Goal: Information Seeking & Learning: Learn about a topic

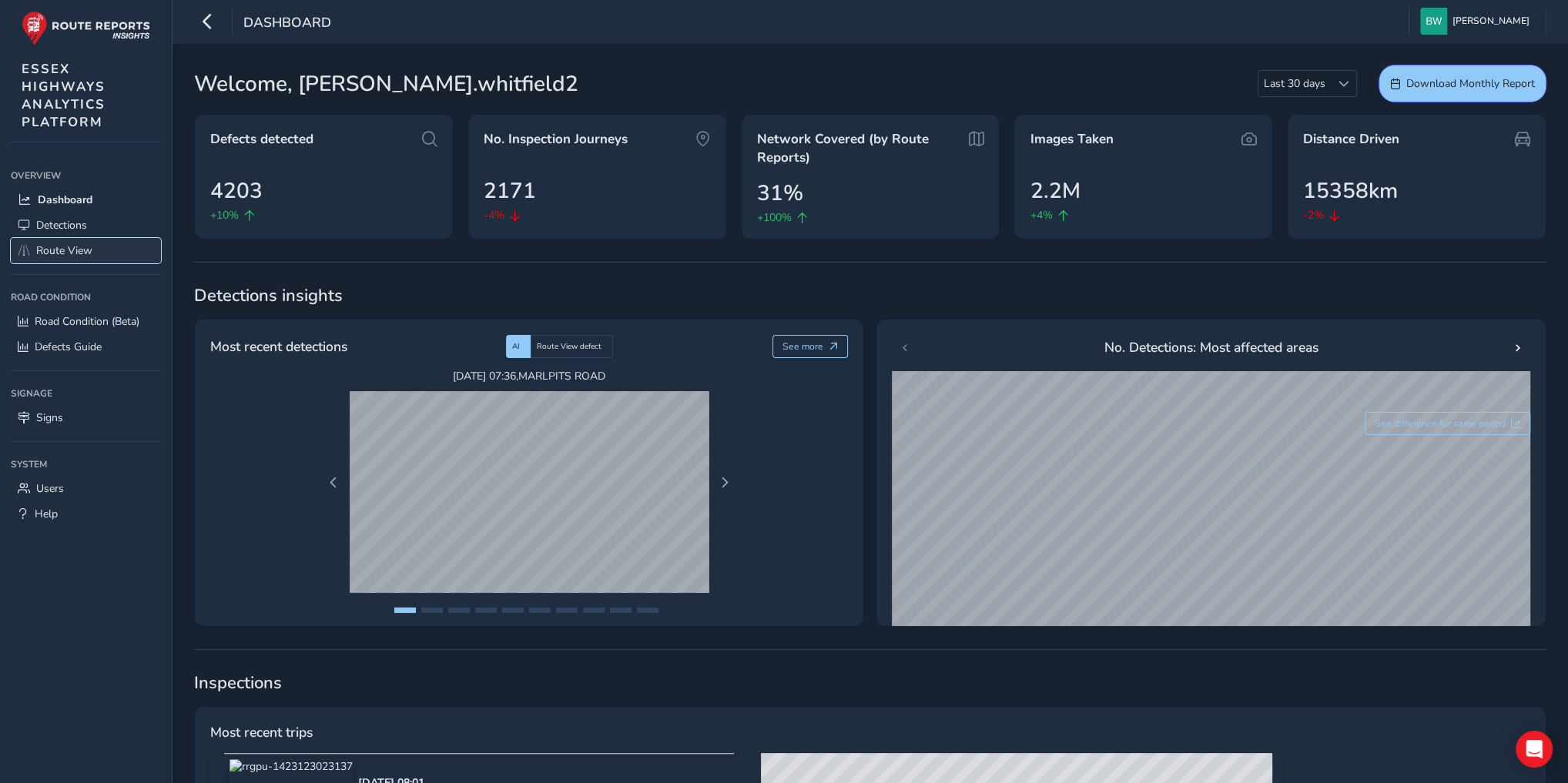
click at [64, 254] on span "Route View" at bounding box center [65, 250] width 56 height 14
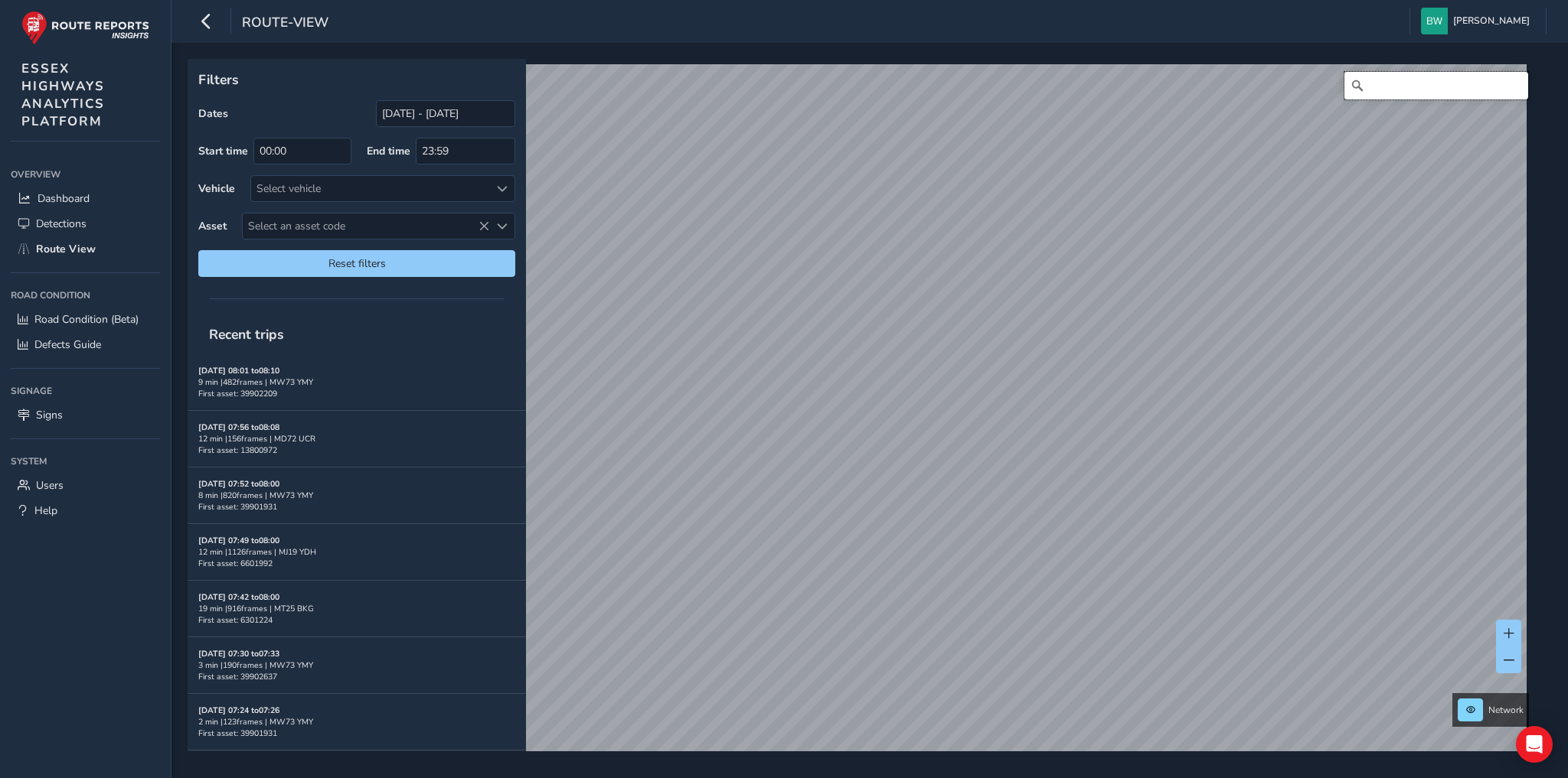
click at [1379, 90] on input "Search" at bounding box center [1436, 85] width 184 height 28
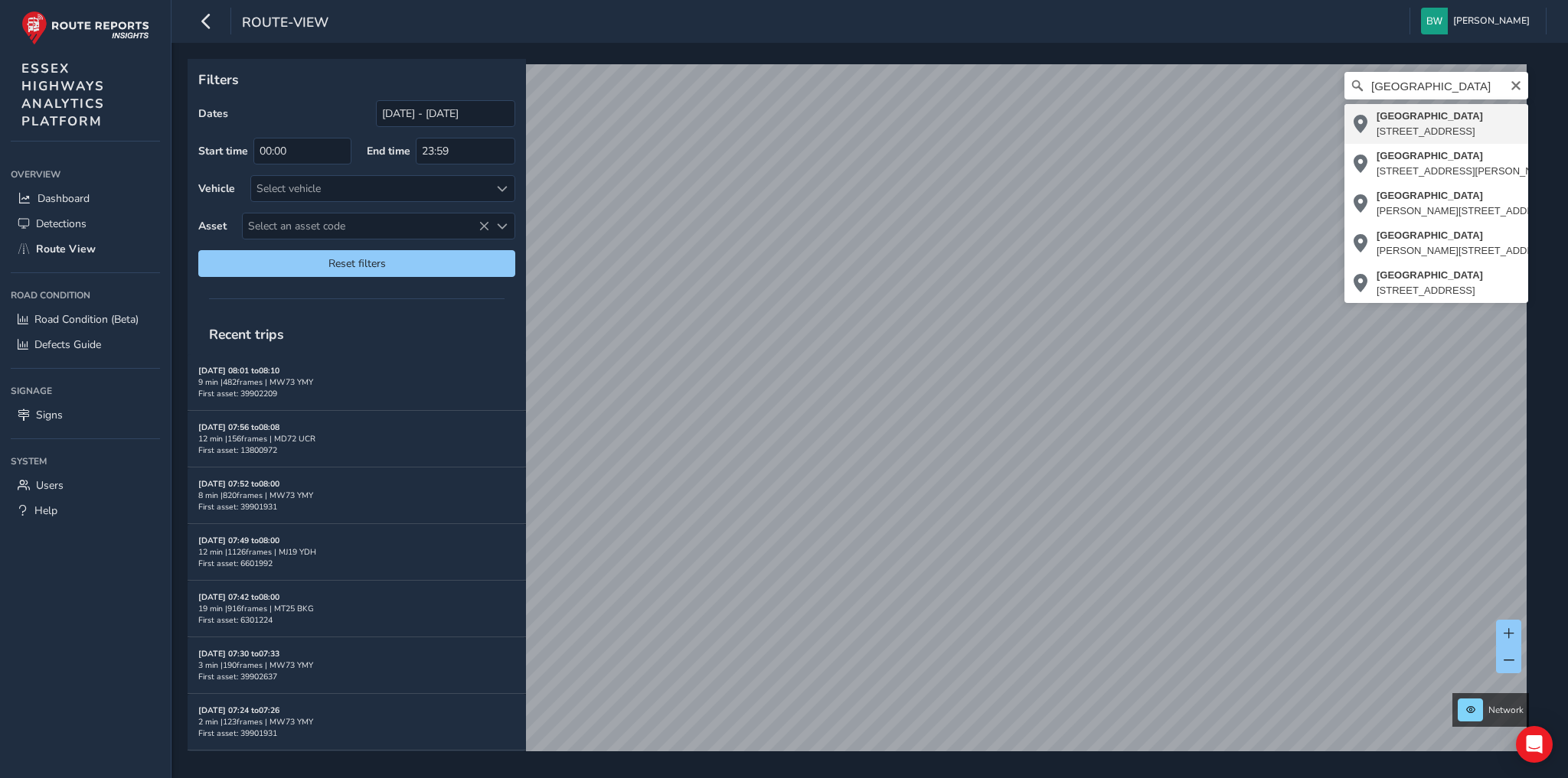
type input "[STREET_ADDRESS]"
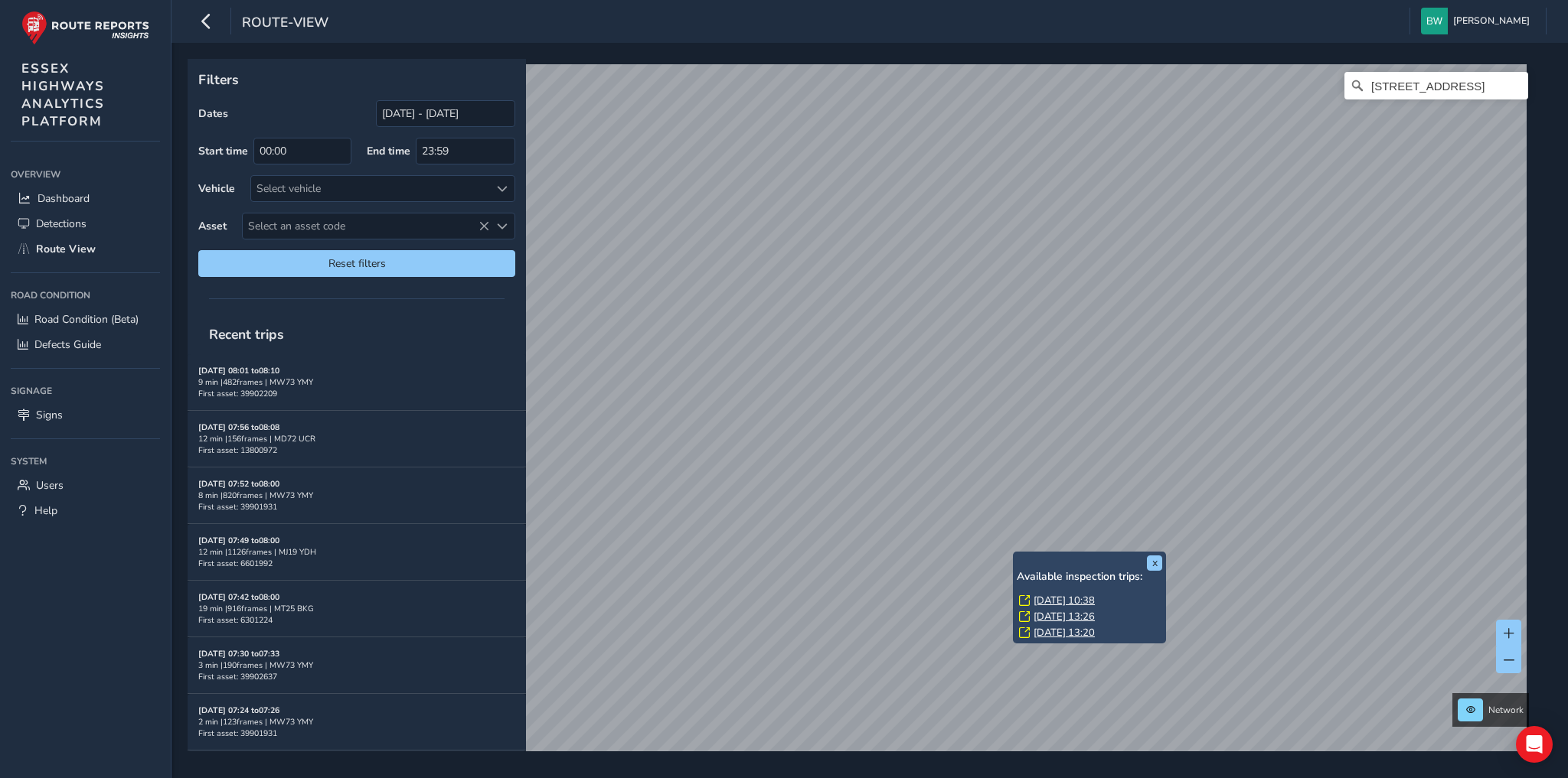
click at [1057, 599] on link "[DATE] 10:38" at bounding box center [1065, 600] width 61 height 14
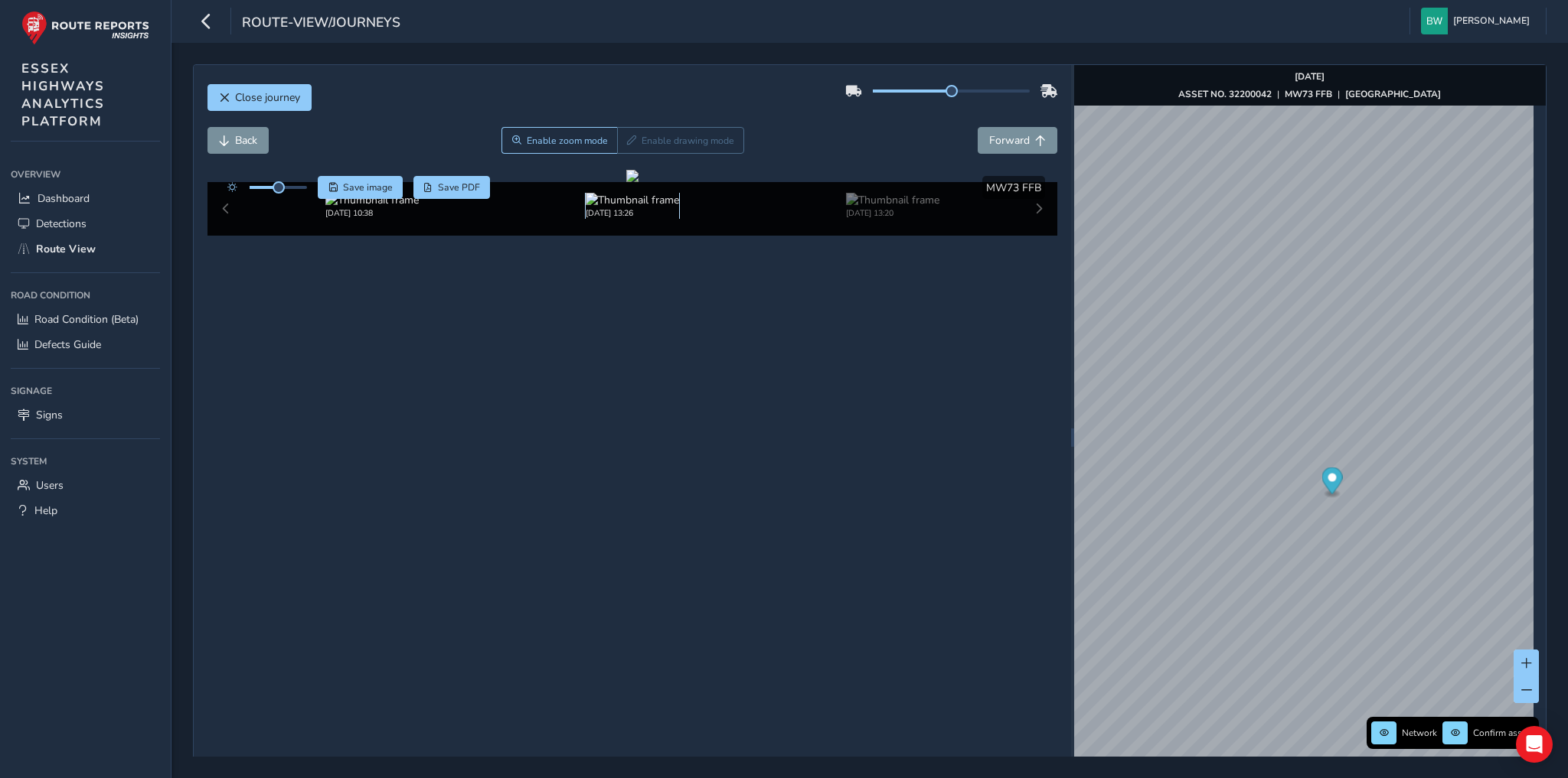
click at [623, 207] on img at bounding box center [632, 200] width 93 height 14
click at [252, 140] on span "Back" at bounding box center [246, 140] width 22 height 14
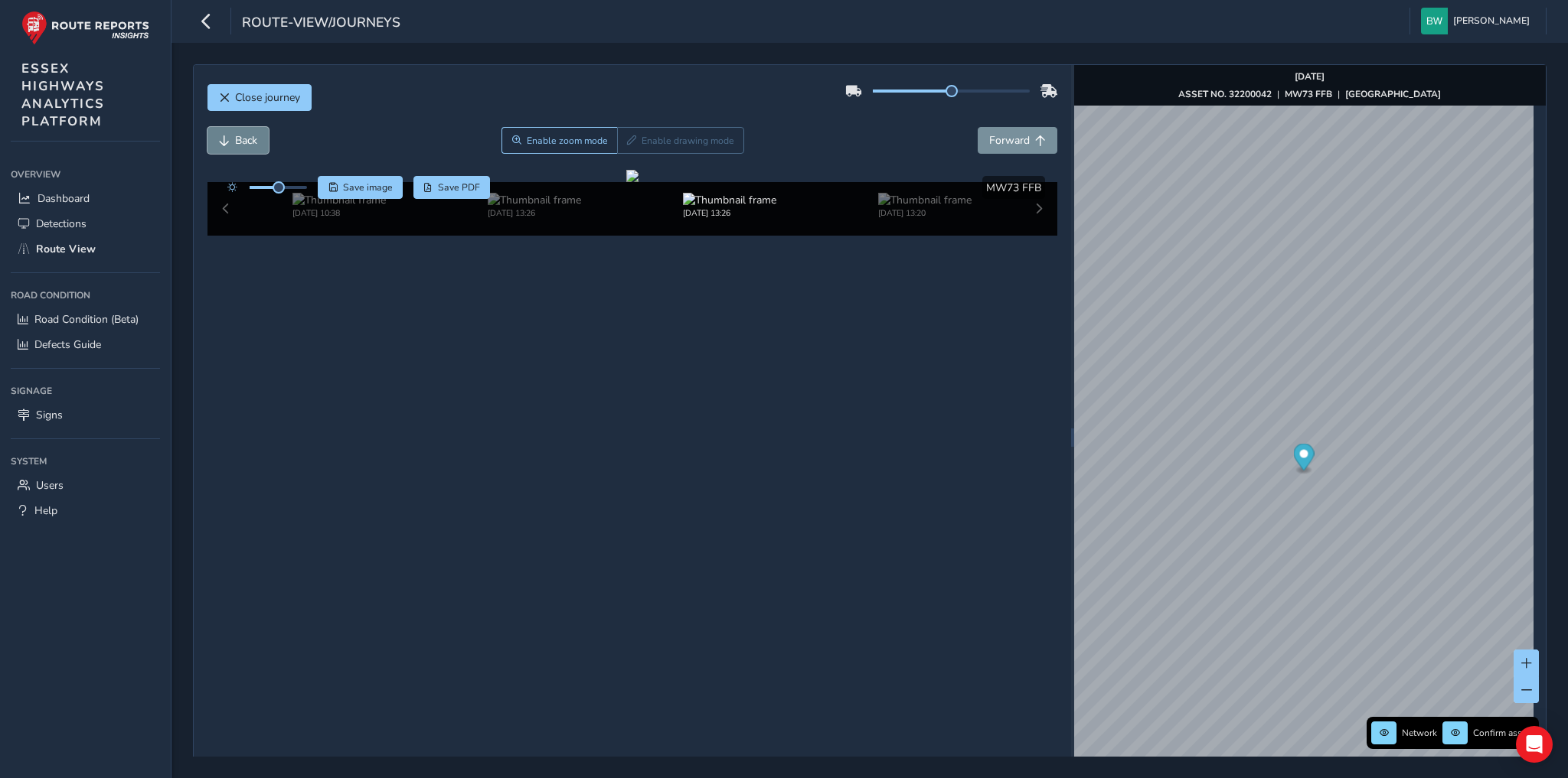
click at [252, 140] on span "Back" at bounding box center [246, 140] width 22 height 14
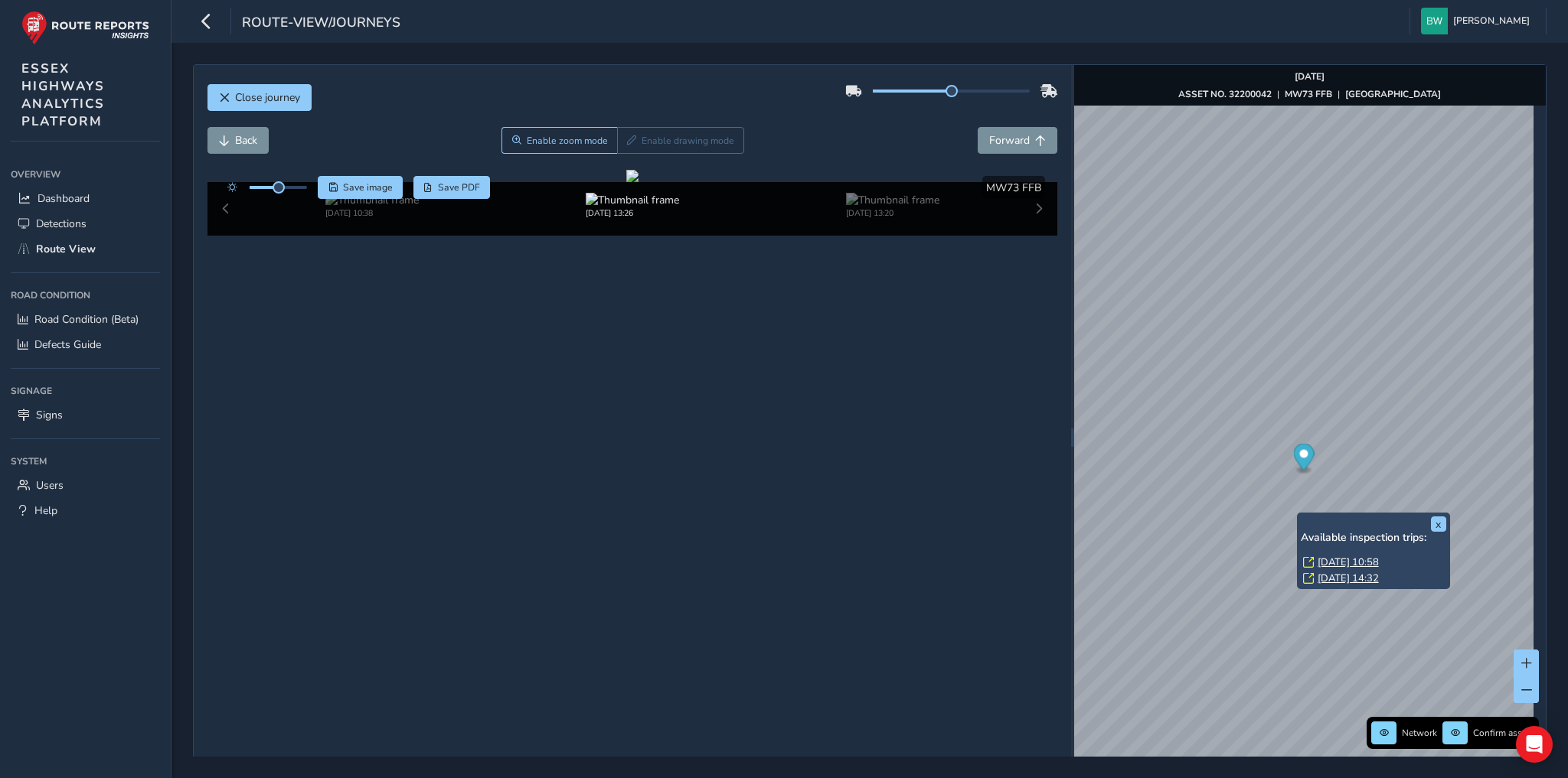
click at [1334, 563] on link "[DATE] 10:58" at bounding box center [1349, 562] width 61 height 14
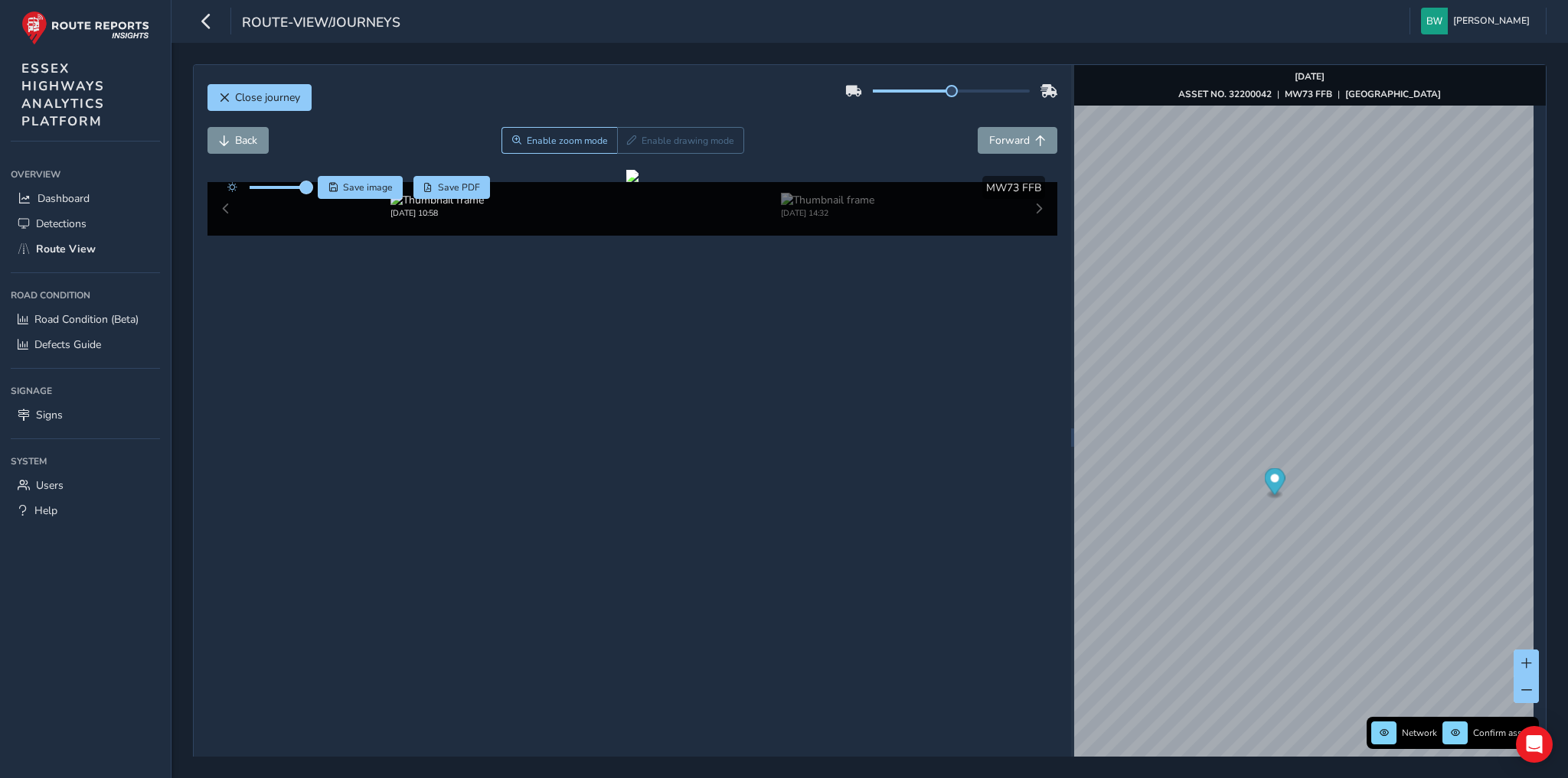
drag, startPoint x: 277, startPoint y: 189, endPoint x: 306, endPoint y: 191, distance: 29.1
click at [306, 191] on span at bounding box center [306, 187] width 12 height 12
click at [1008, 137] on span "Forward" at bounding box center [1010, 140] width 41 height 14
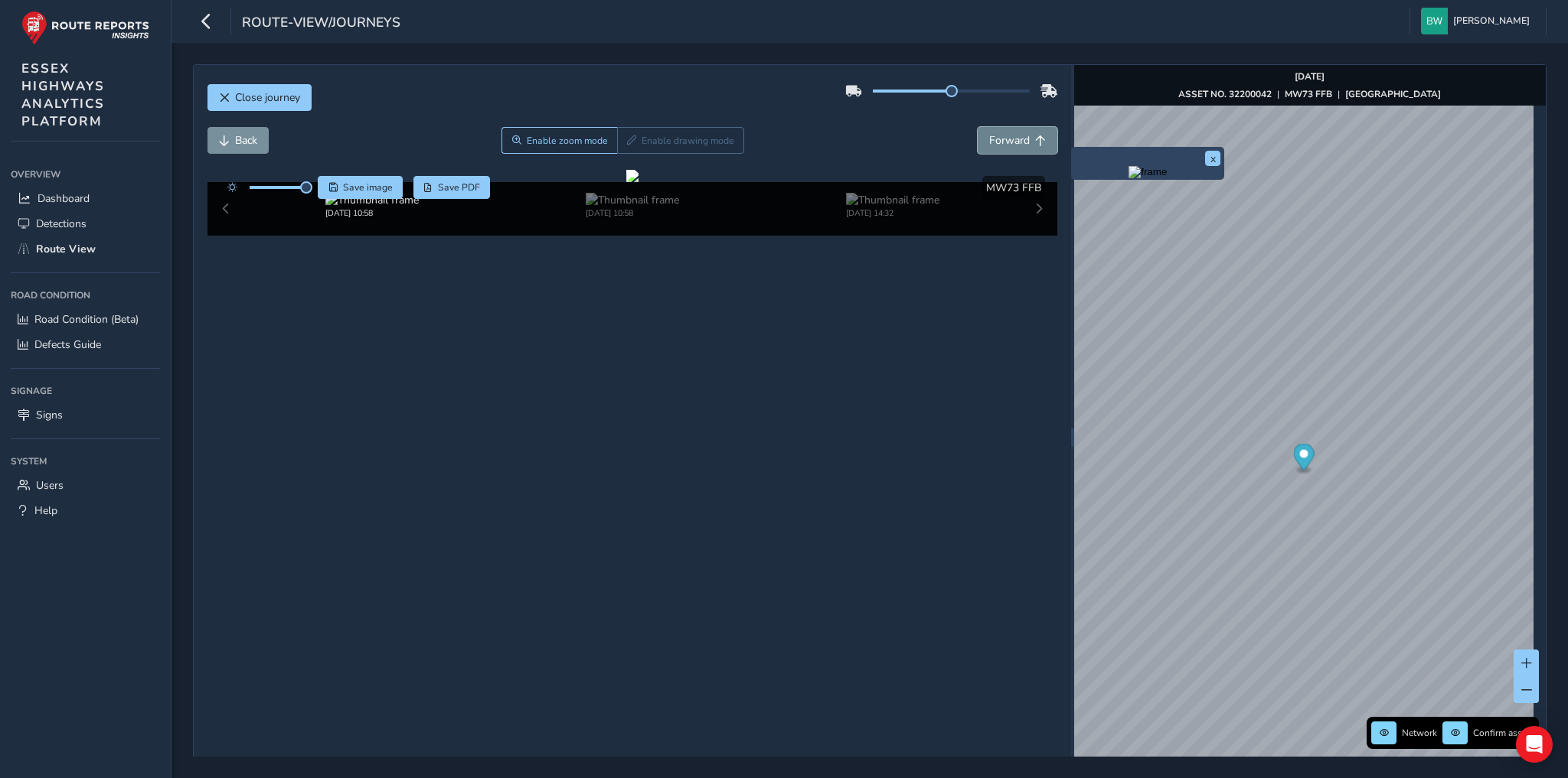
click at [1008, 137] on span "Forward" at bounding box center [1010, 140] width 41 height 14
click at [1000, 133] on span "Forward" at bounding box center [1010, 140] width 41 height 14
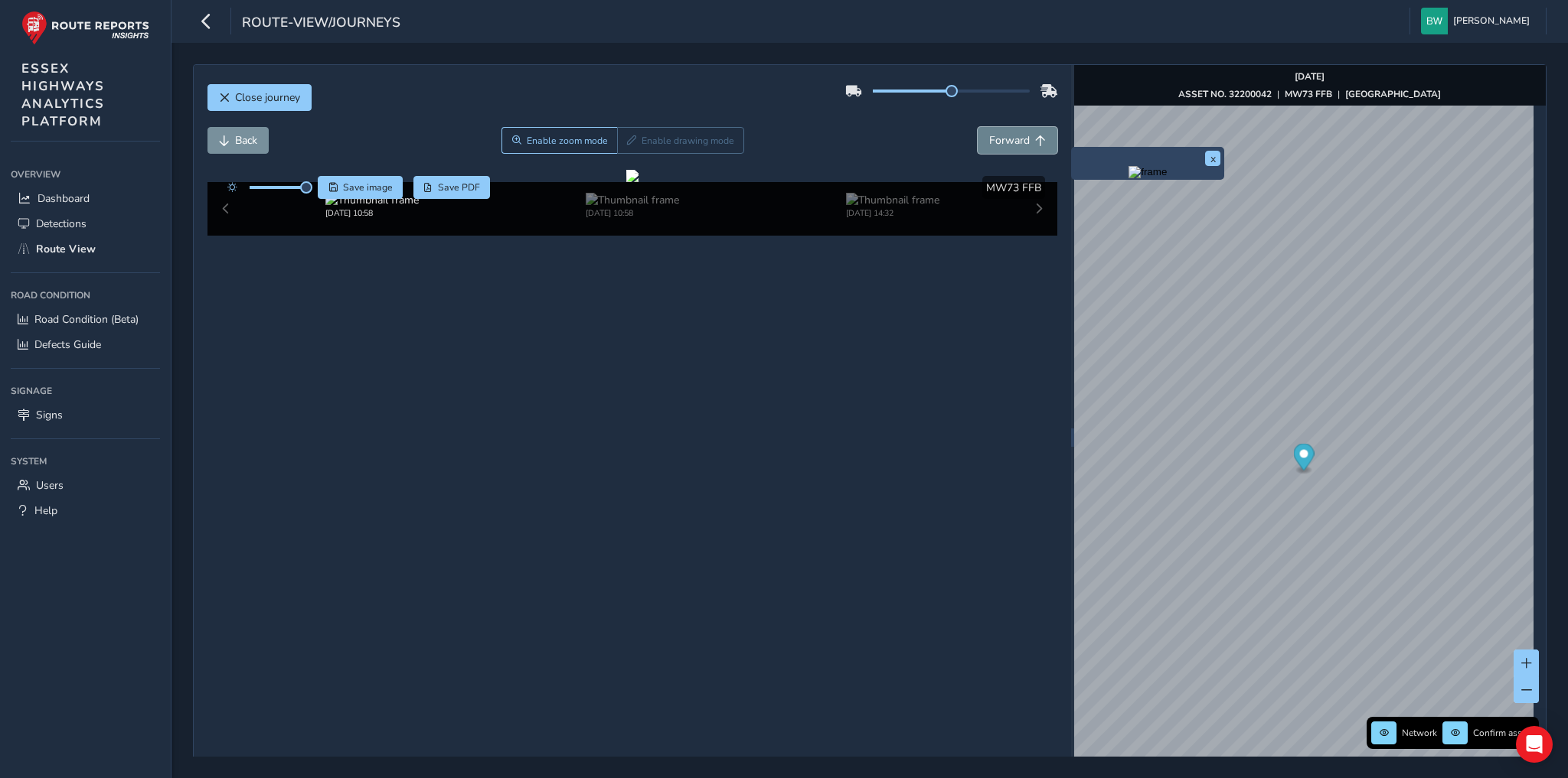
click at [1000, 133] on span "Forward" at bounding box center [1010, 140] width 41 height 14
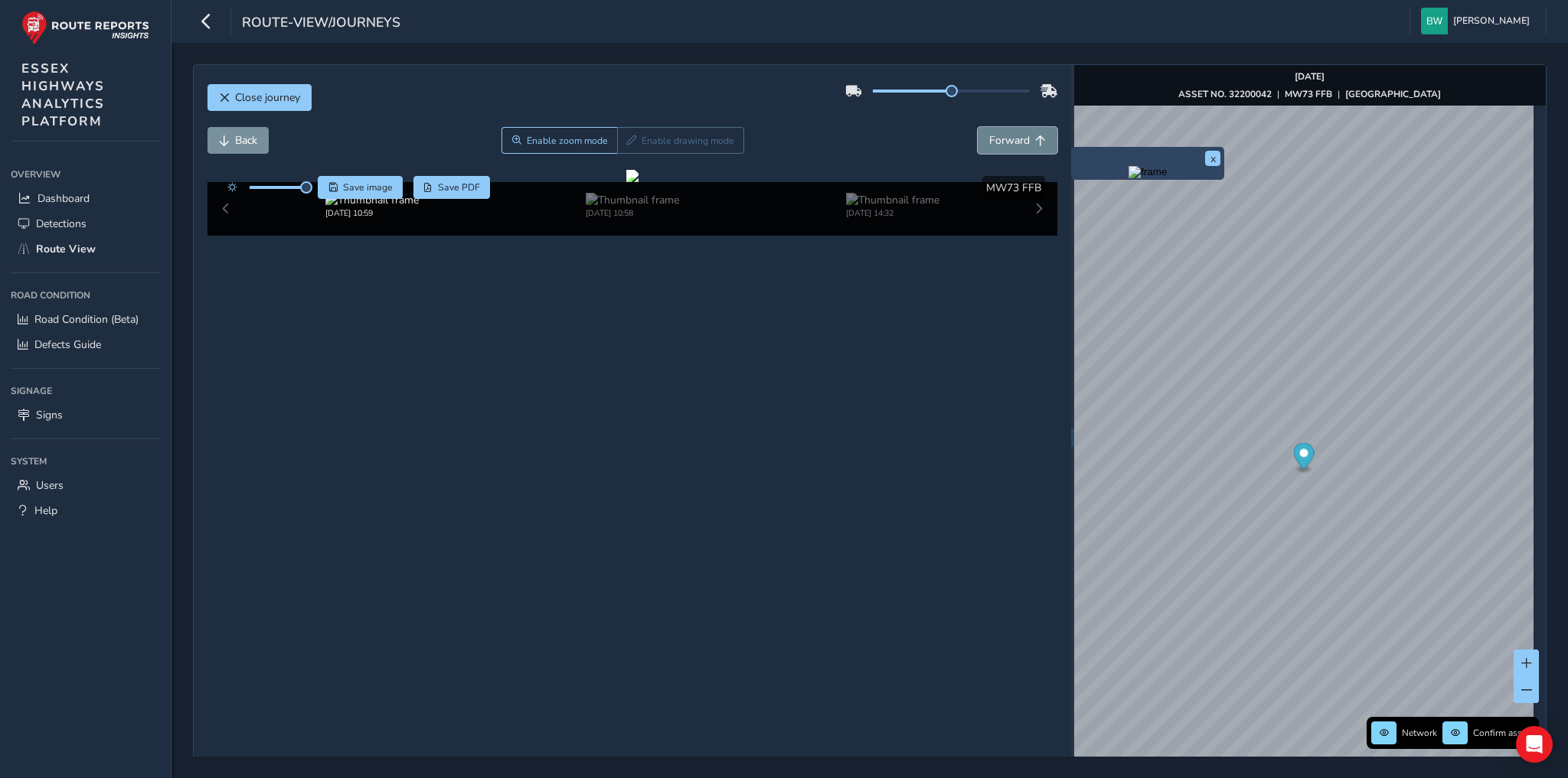
click at [1000, 133] on span "Forward" at bounding box center [1010, 140] width 41 height 14
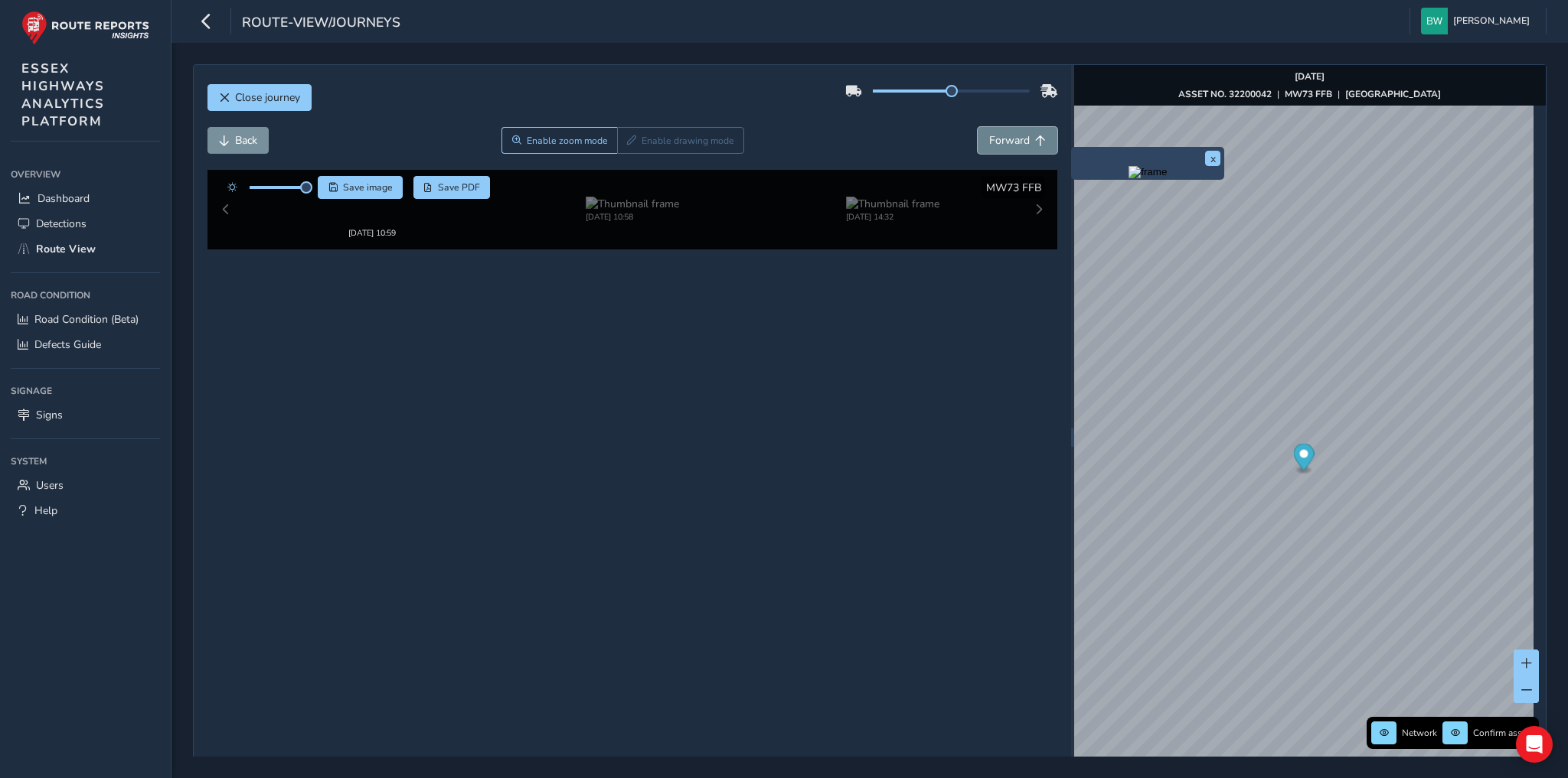
click at [1000, 133] on span "Forward" at bounding box center [1010, 140] width 41 height 14
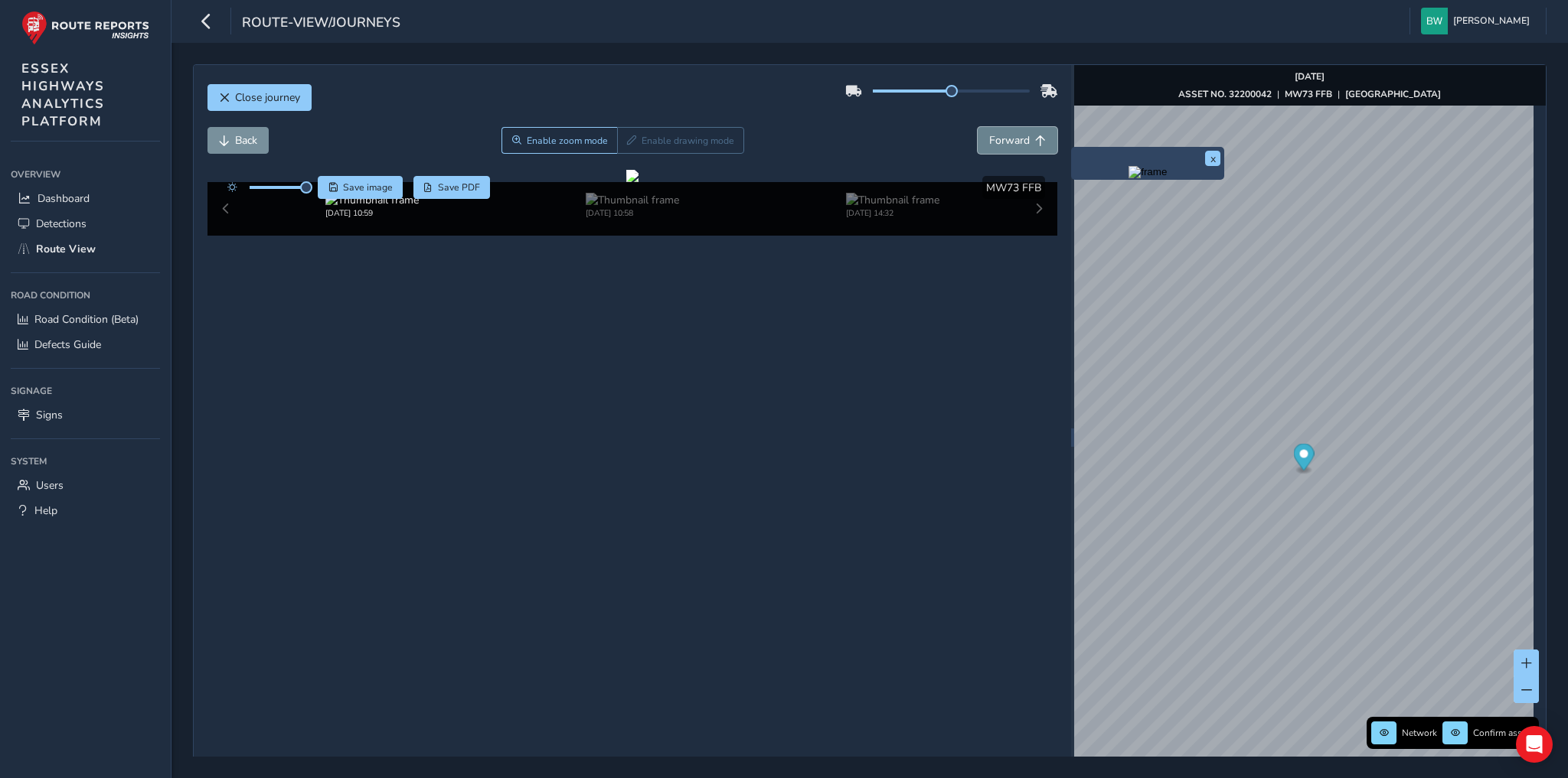
click at [1000, 133] on span "Forward" at bounding box center [1010, 140] width 41 height 14
click at [1001, 135] on span "Forward" at bounding box center [1010, 140] width 41 height 14
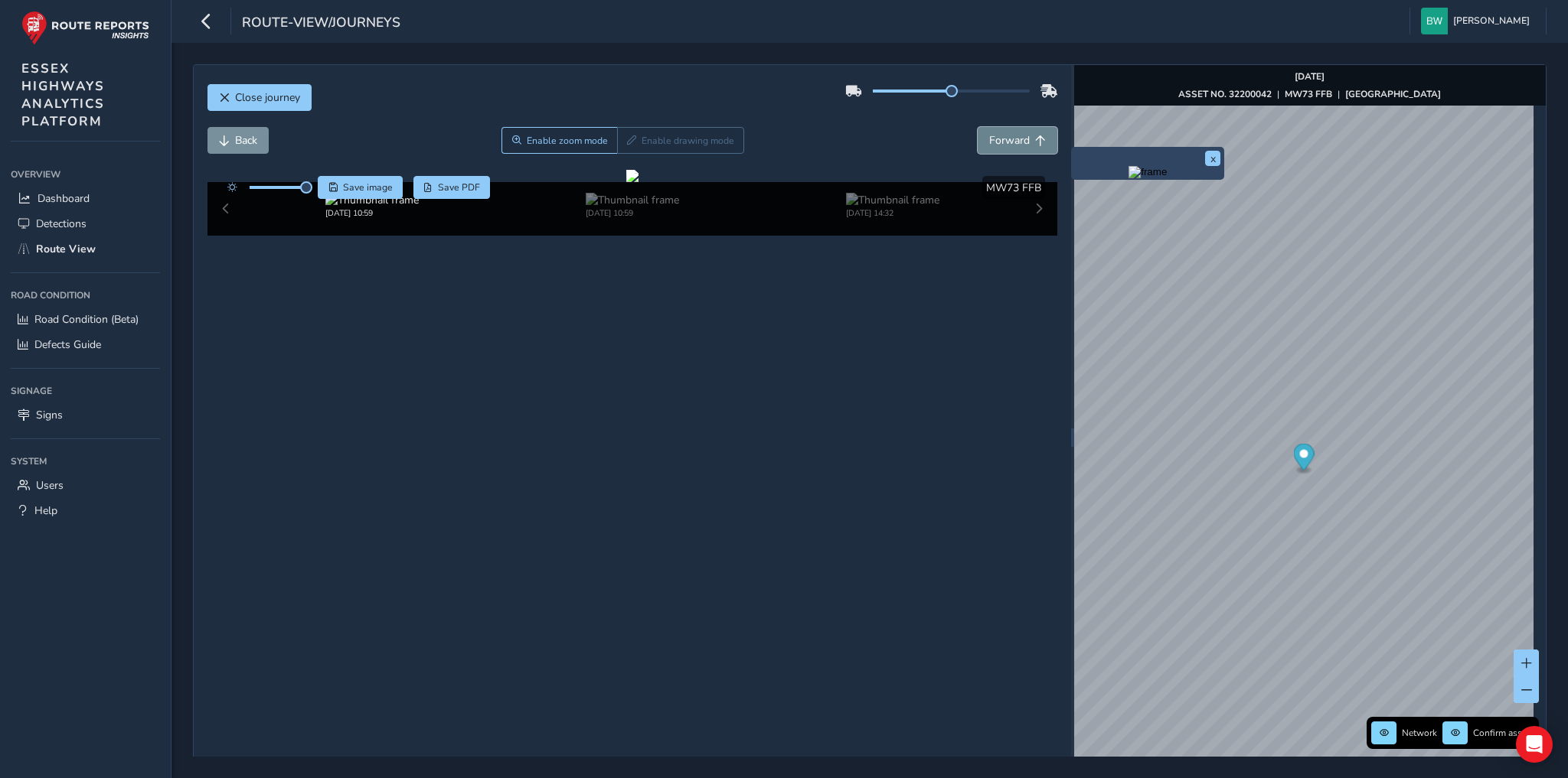
click at [1001, 135] on span "Forward" at bounding box center [1010, 140] width 41 height 14
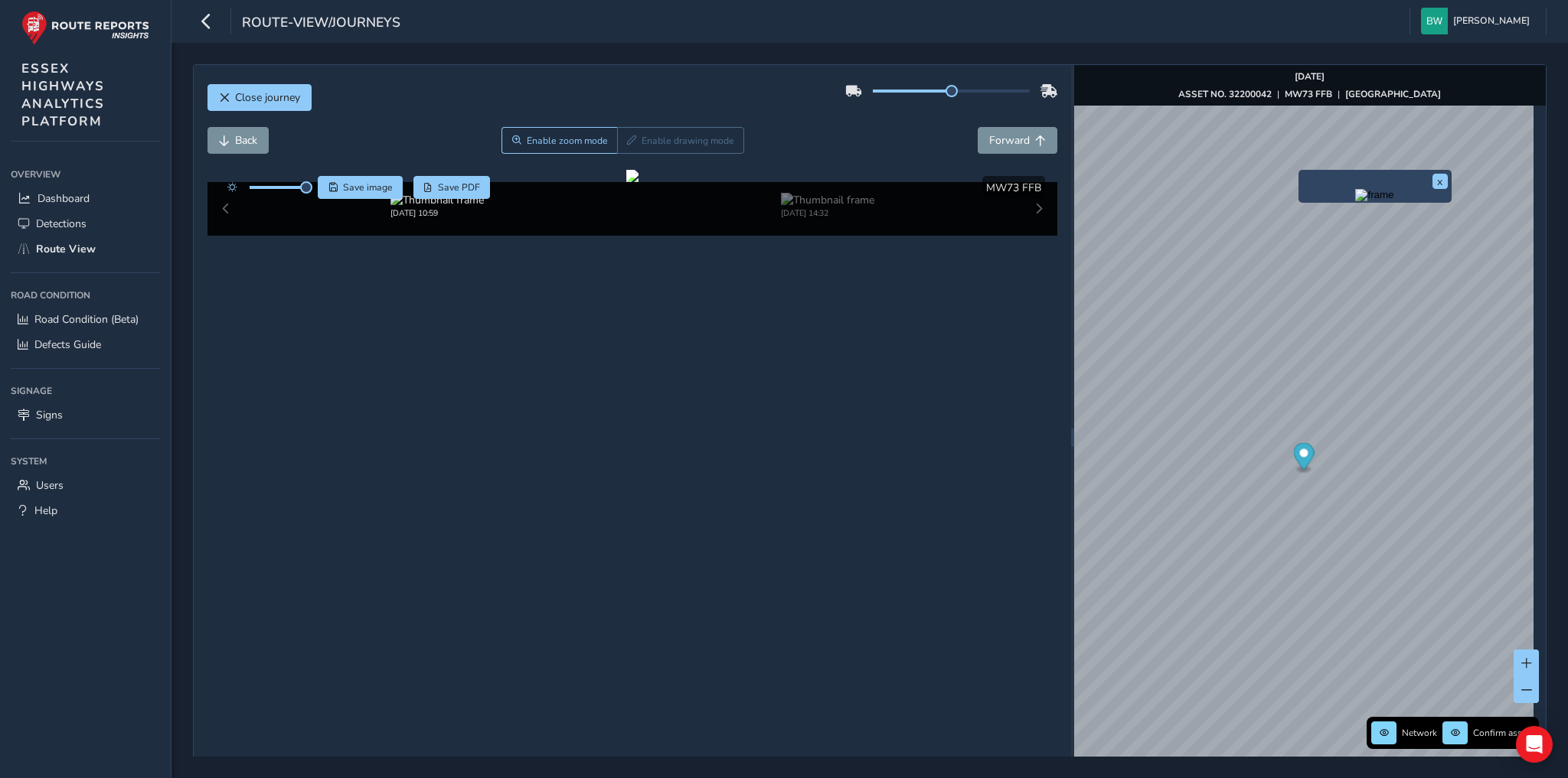
click at [1356, 201] on img "Preview frame" at bounding box center [1374, 195] width 38 height 12
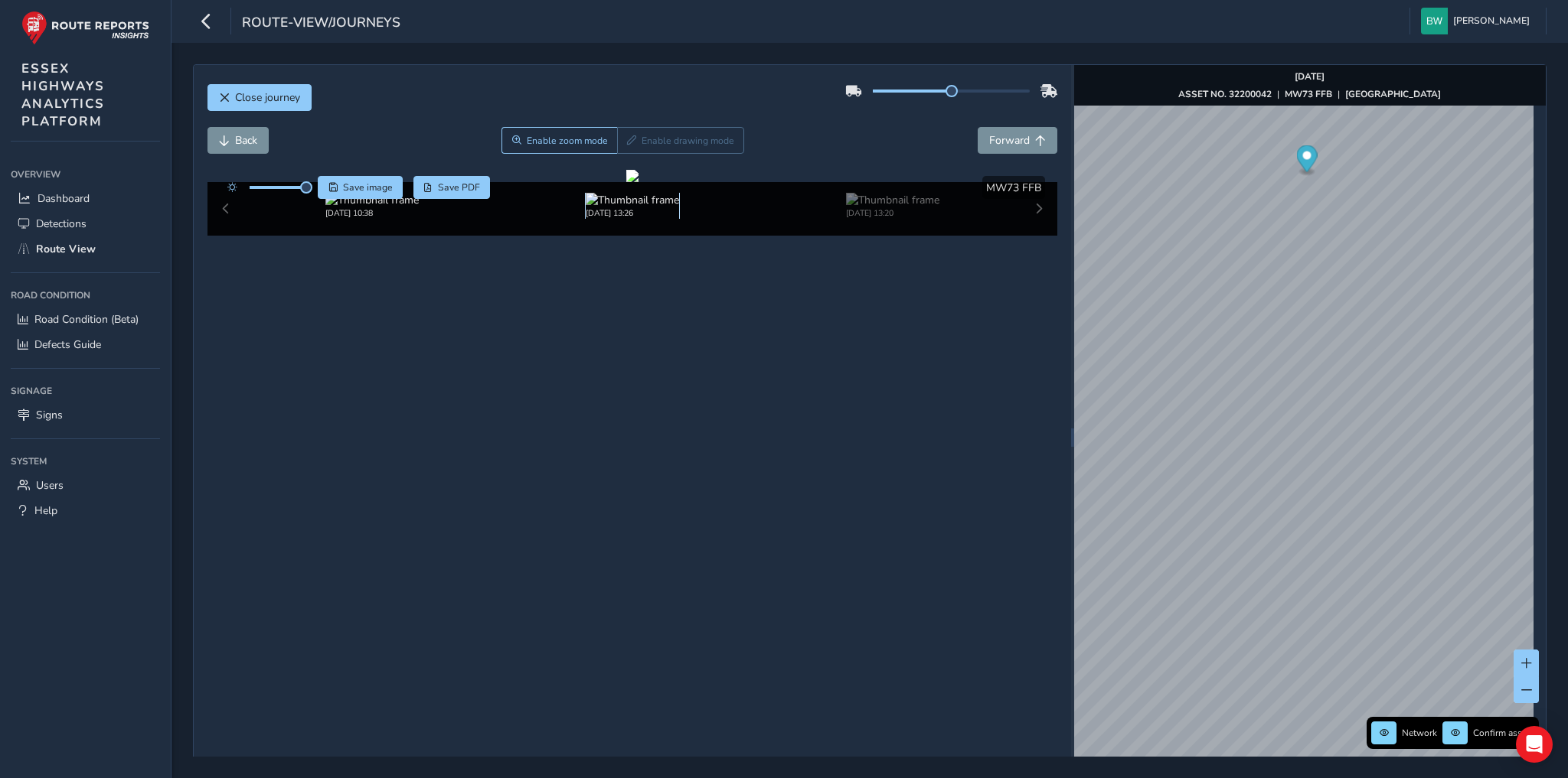
click at [611, 207] on img at bounding box center [632, 200] width 93 height 14
click at [245, 141] on span "Back" at bounding box center [246, 140] width 22 height 14
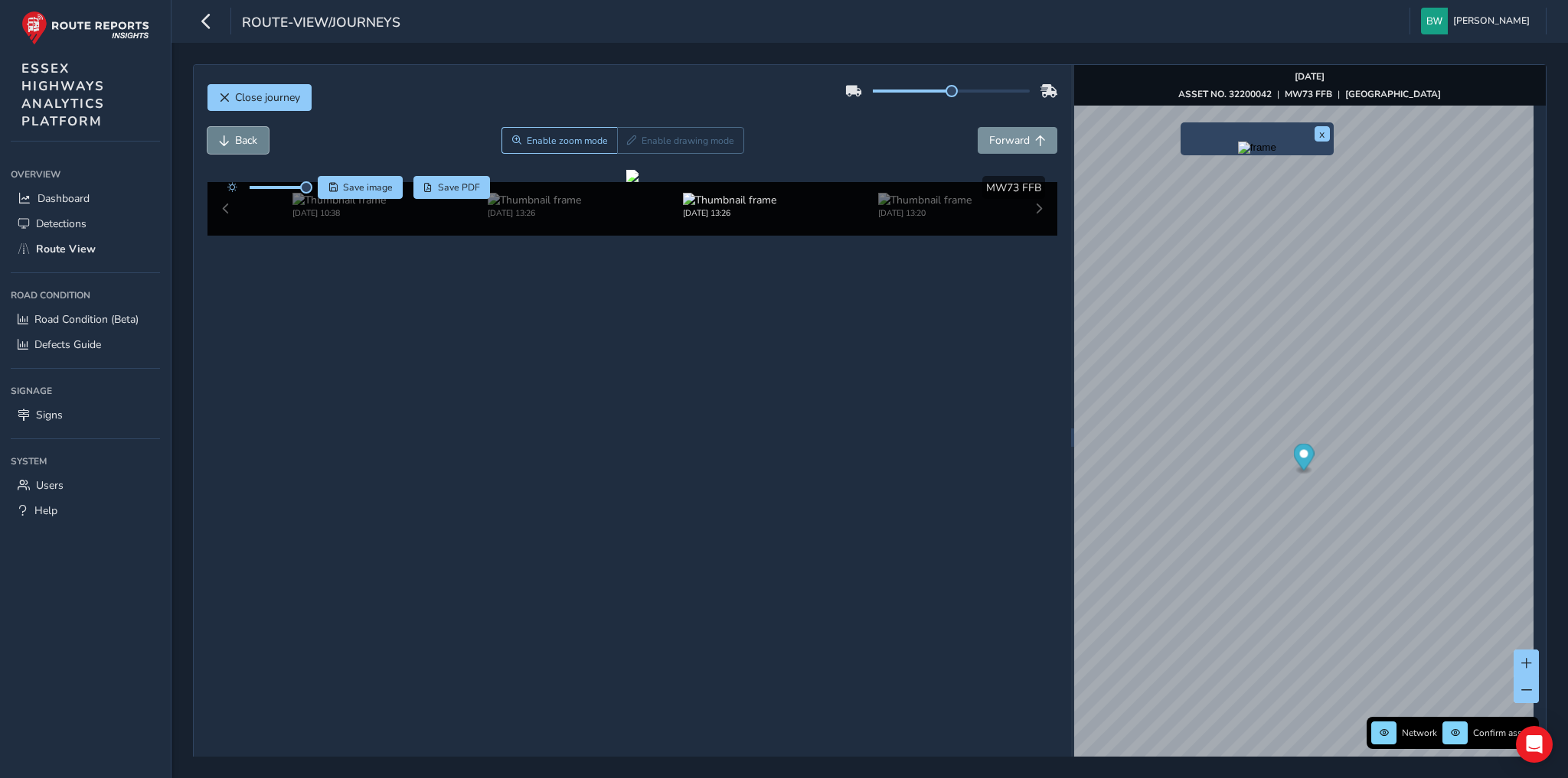
click at [245, 141] on span "Back" at bounding box center [246, 140] width 22 height 14
click at [1015, 130] on button "Forward" at bounding box center [1018, 140] width 80 height 27
click at [1010, 130] on button "Forward" at bounding box center [1018, 140] width 80 height 27
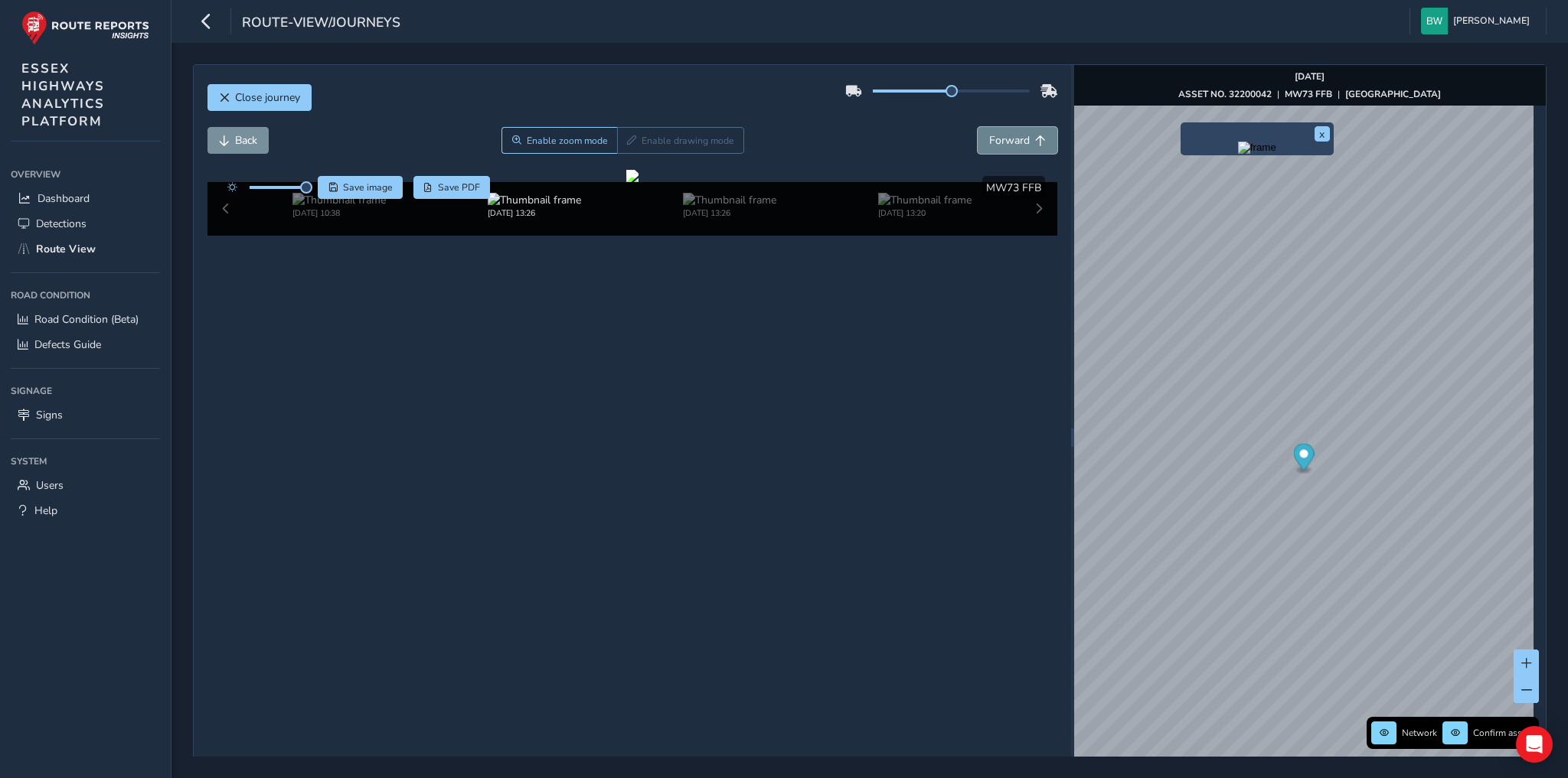
click at [1010, 130] on button "Forward" at bounding box center [1018, 140] width 80 height 27
click at [1011, 130] on button "Forward" at bounding box center [1018, 140] width 80 height 27
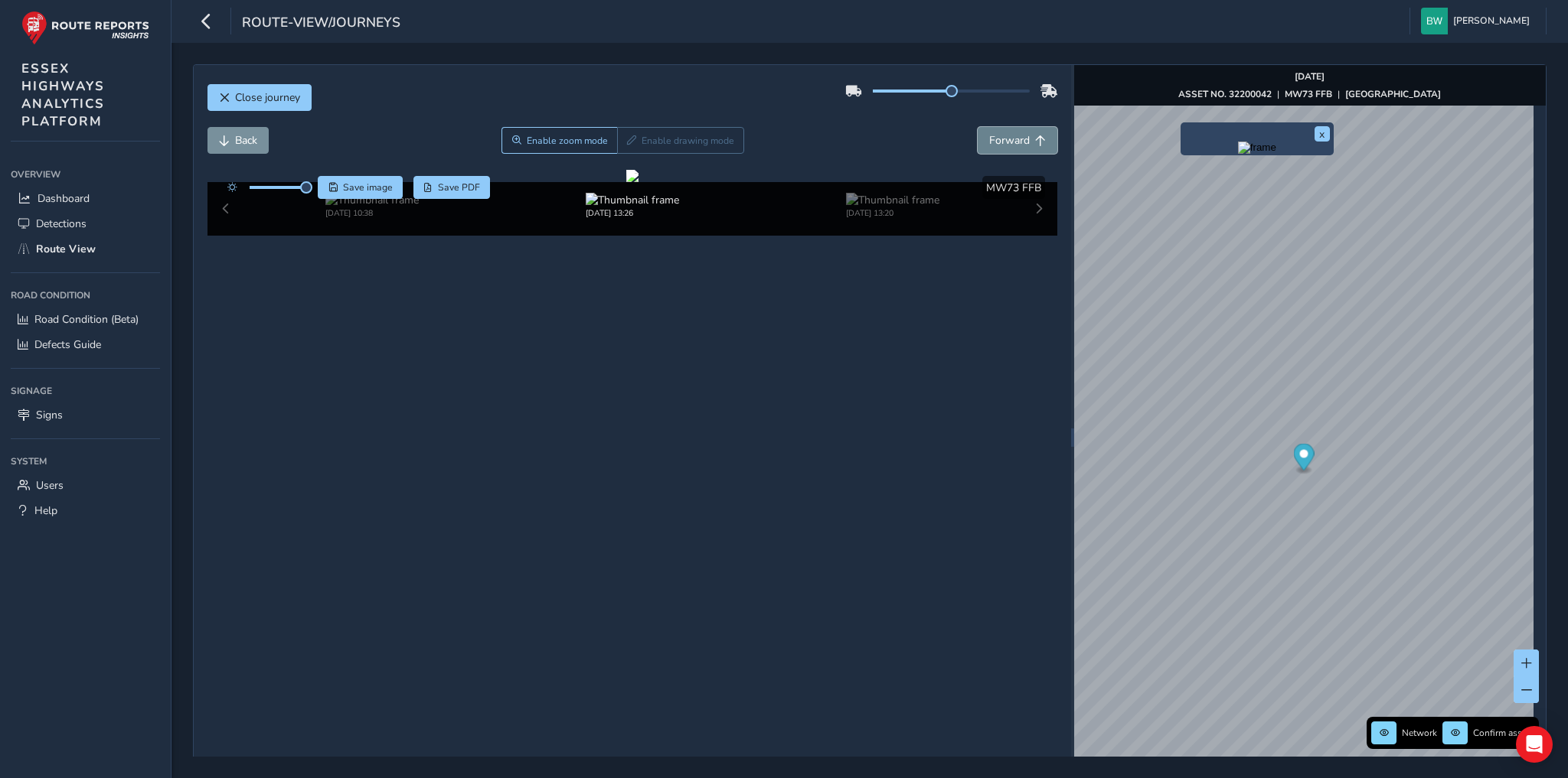
click at [1003, 133] on span "Forward" at bounding box center [1010, 140] width 41 height 14
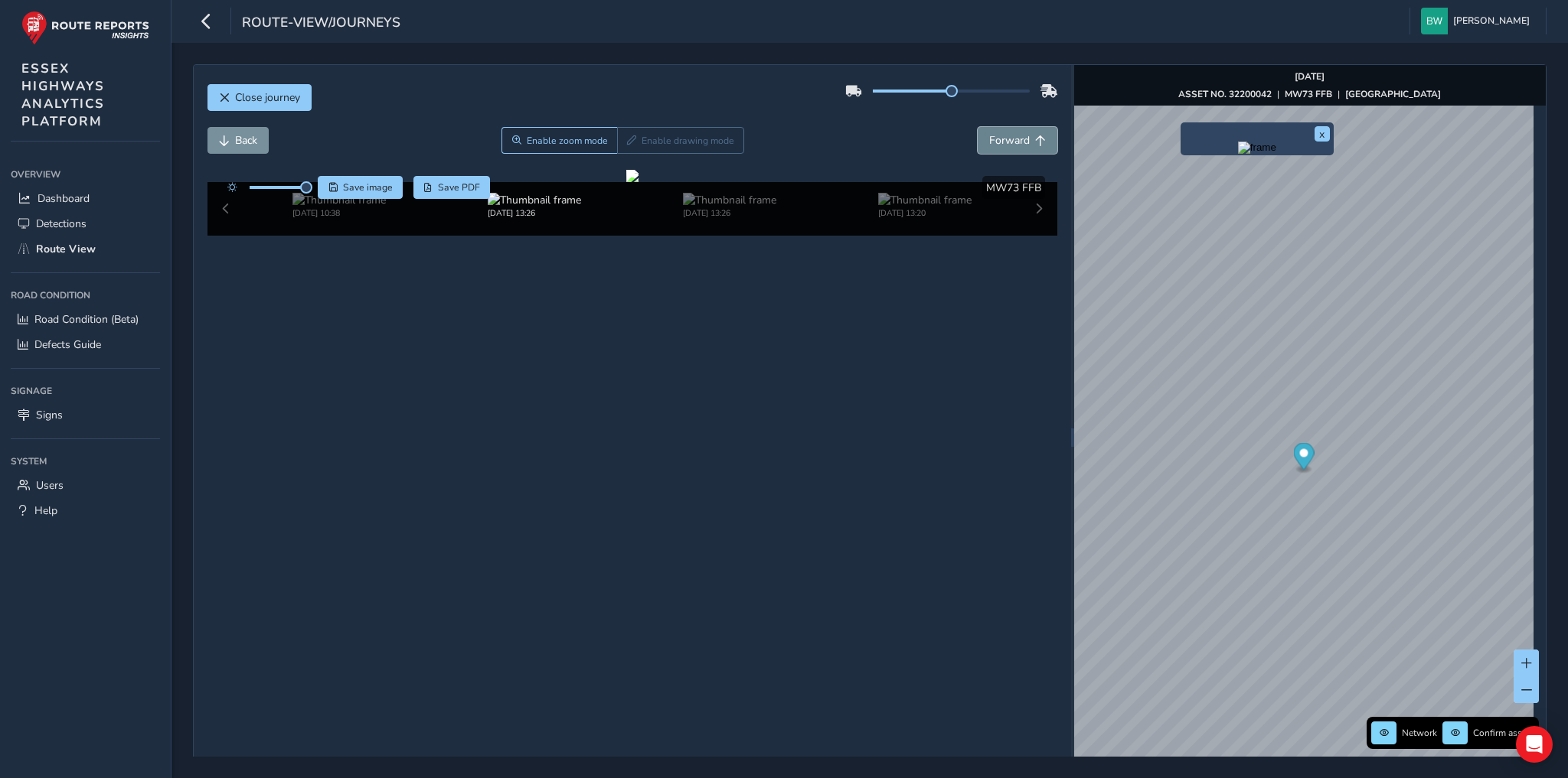
click at [1003, 133] on span "Forward" at bounding box center [1010, 140] width 41 height 14
click at [219, 145] on span "Back" at bounding box center [224, 140] width 11 height 11
click at [989, 139] on span "Forward" at bounding box center [1010, 140] width 41 height 14
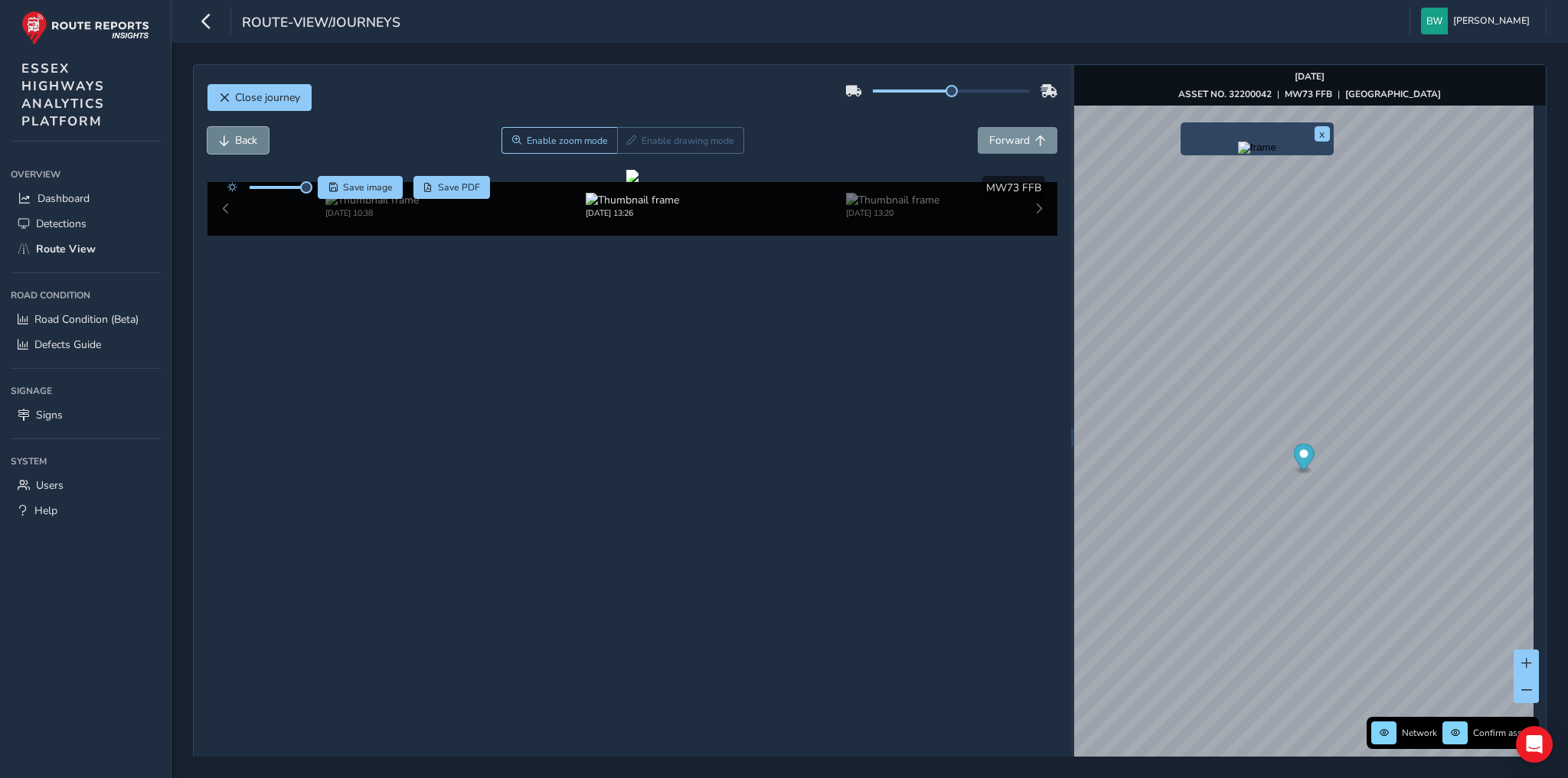
click at [238, 132] on button "Back" at bounding box center [238, 140] width 61 height 27
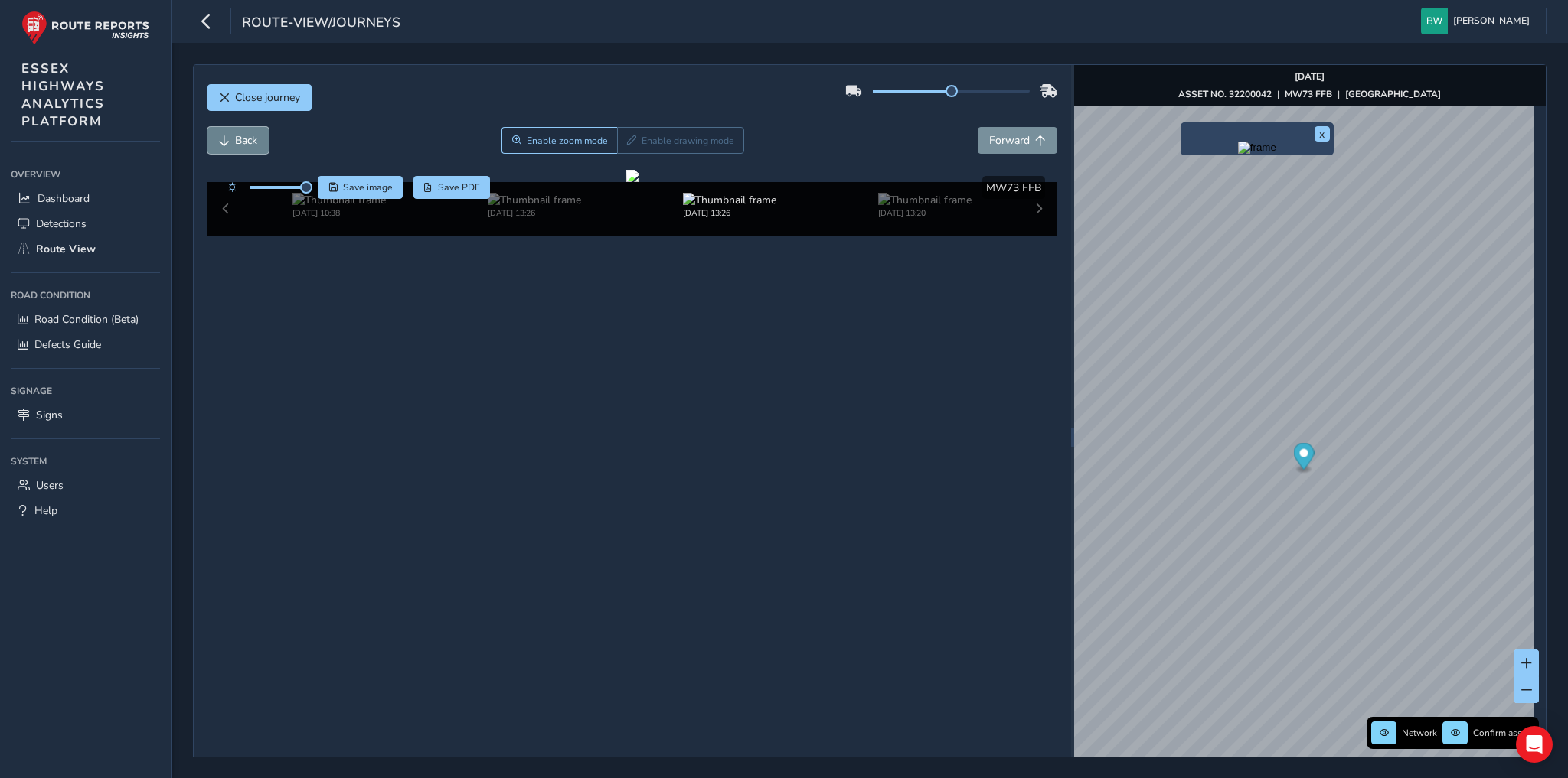
click at [238, 132] on button "Back" at bounding box center [238, 140] width 61 height 27
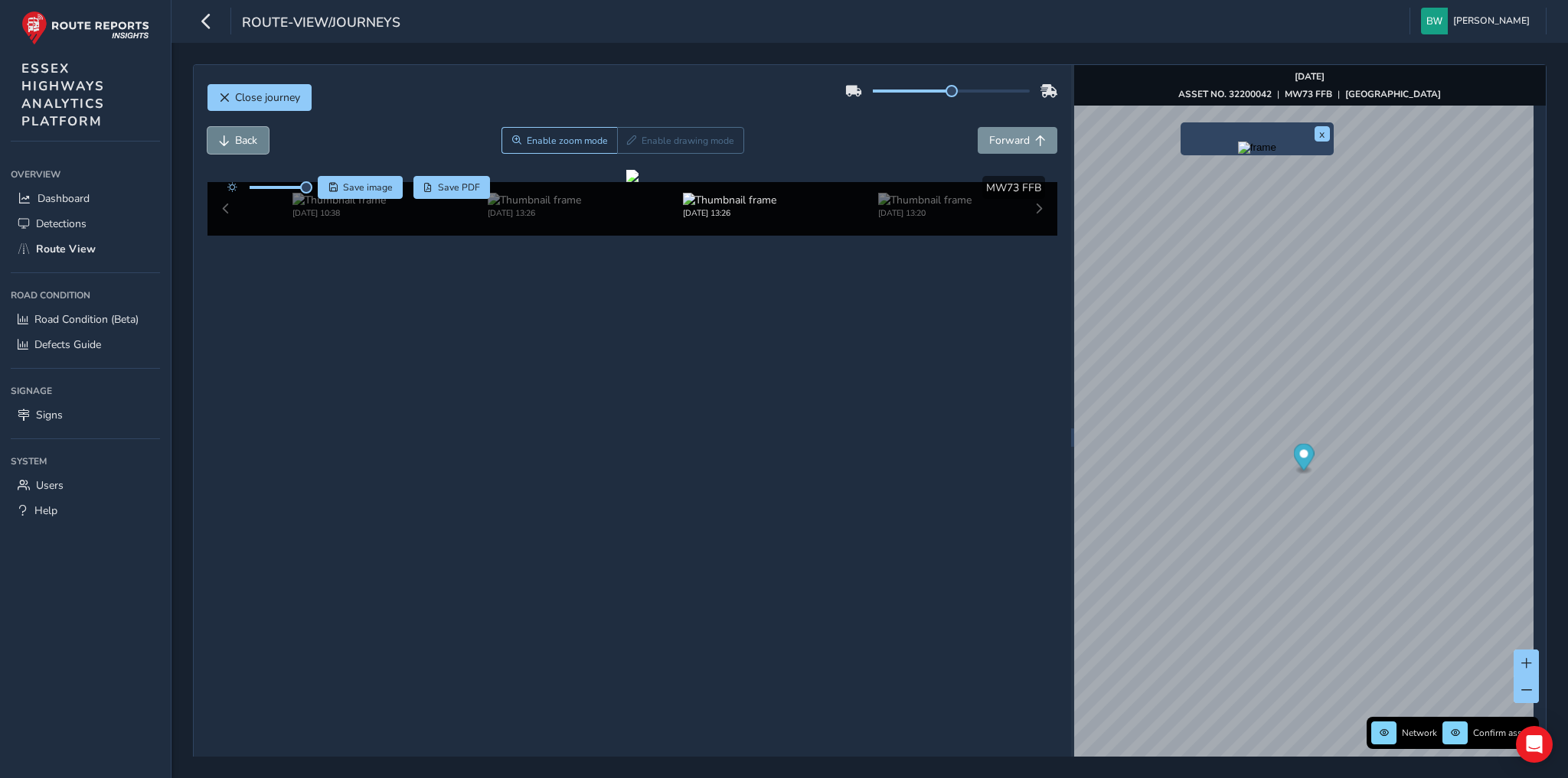
click at [238, 132] on button "Back" at bounding box center [238, 140] width 61 height 27
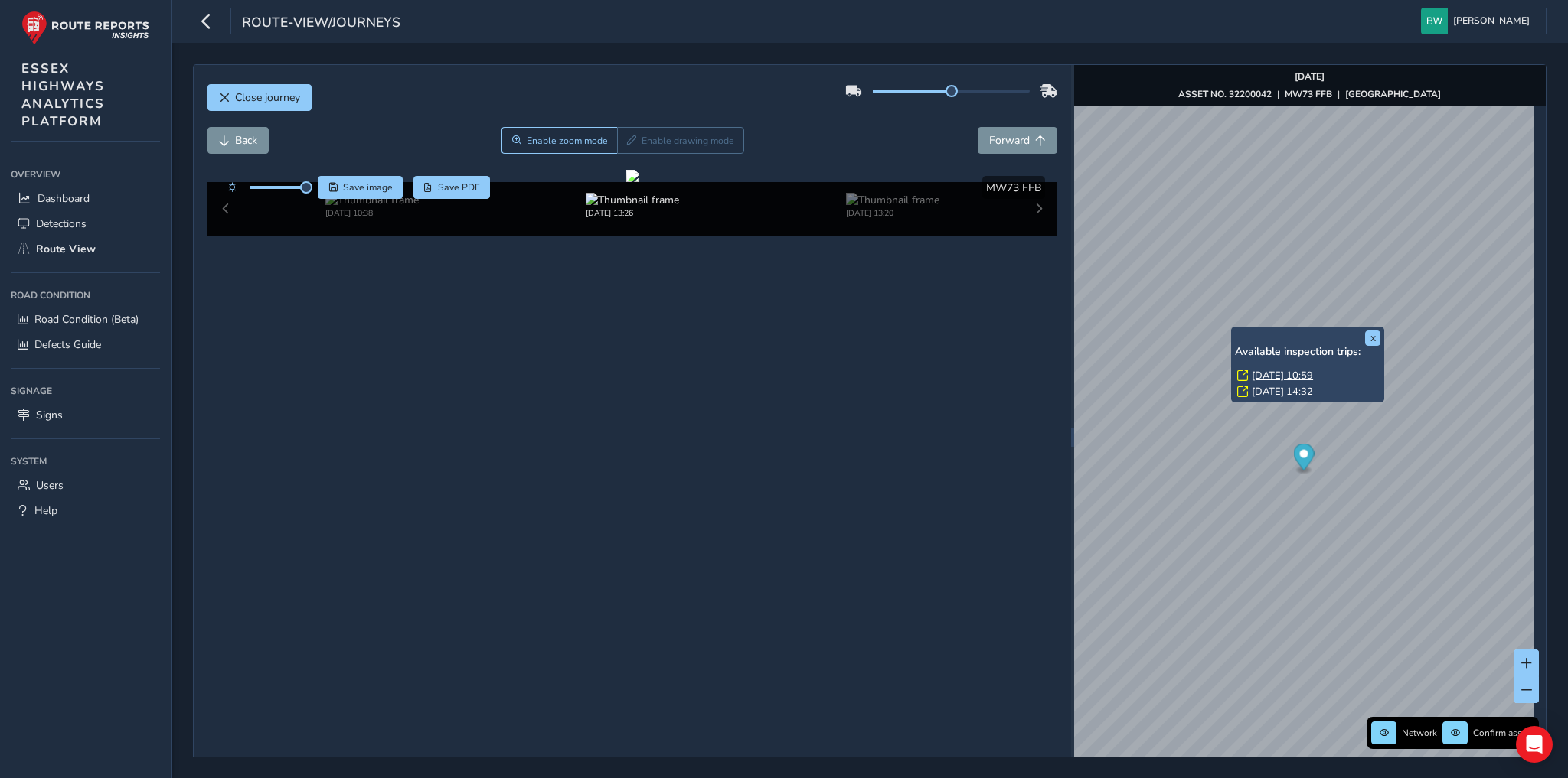
click at [1285, 378] on link "[DATE] 10:59" at bounding box center [1283, 375] width 61 height 14
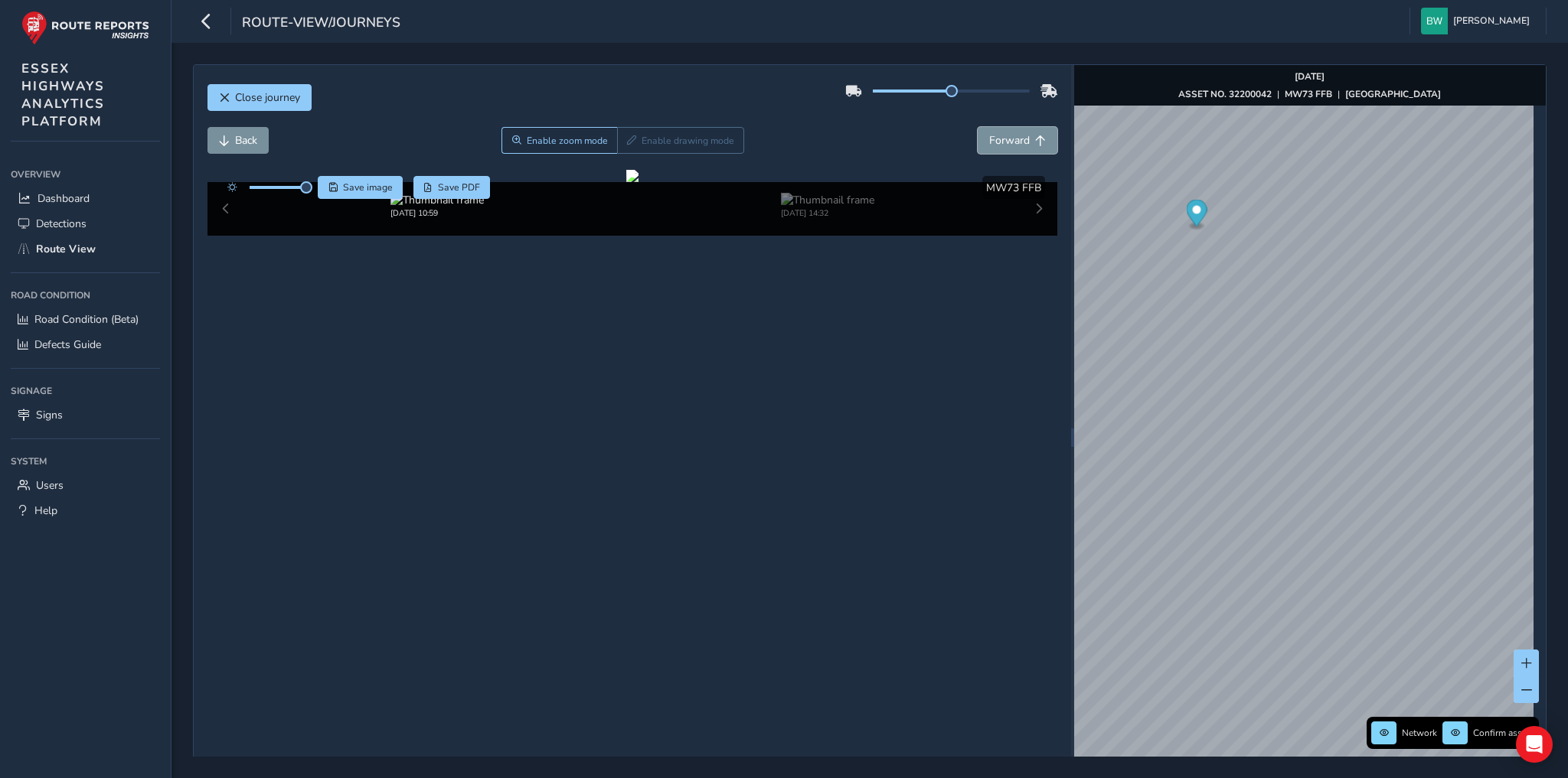
click at [996, 142] on span "Forward" at bounding box center [1010, 140] width 41 height 14
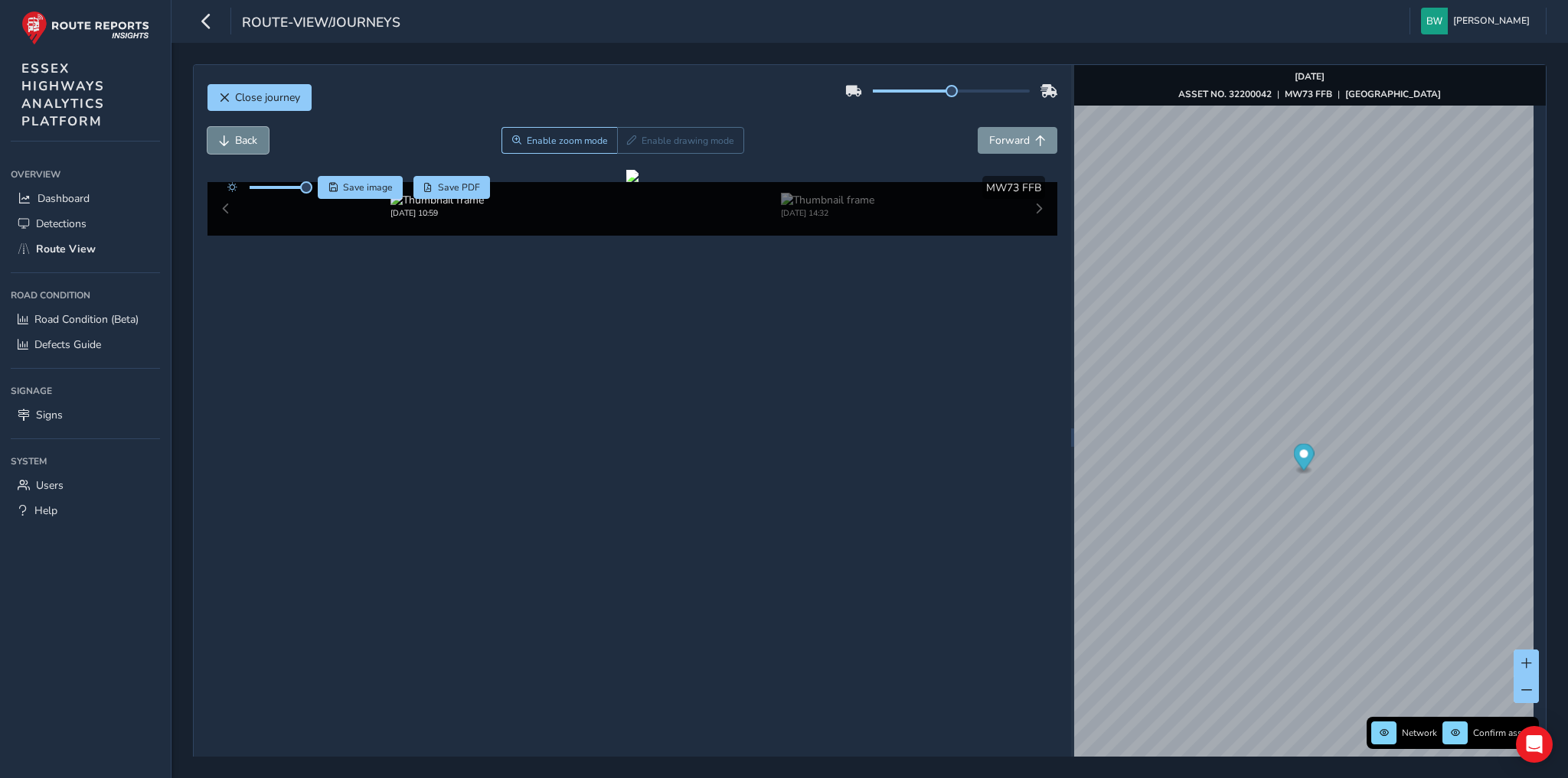
click at [228, 135] on span "Back" at bounding box center [224, 140] width 11 height 11
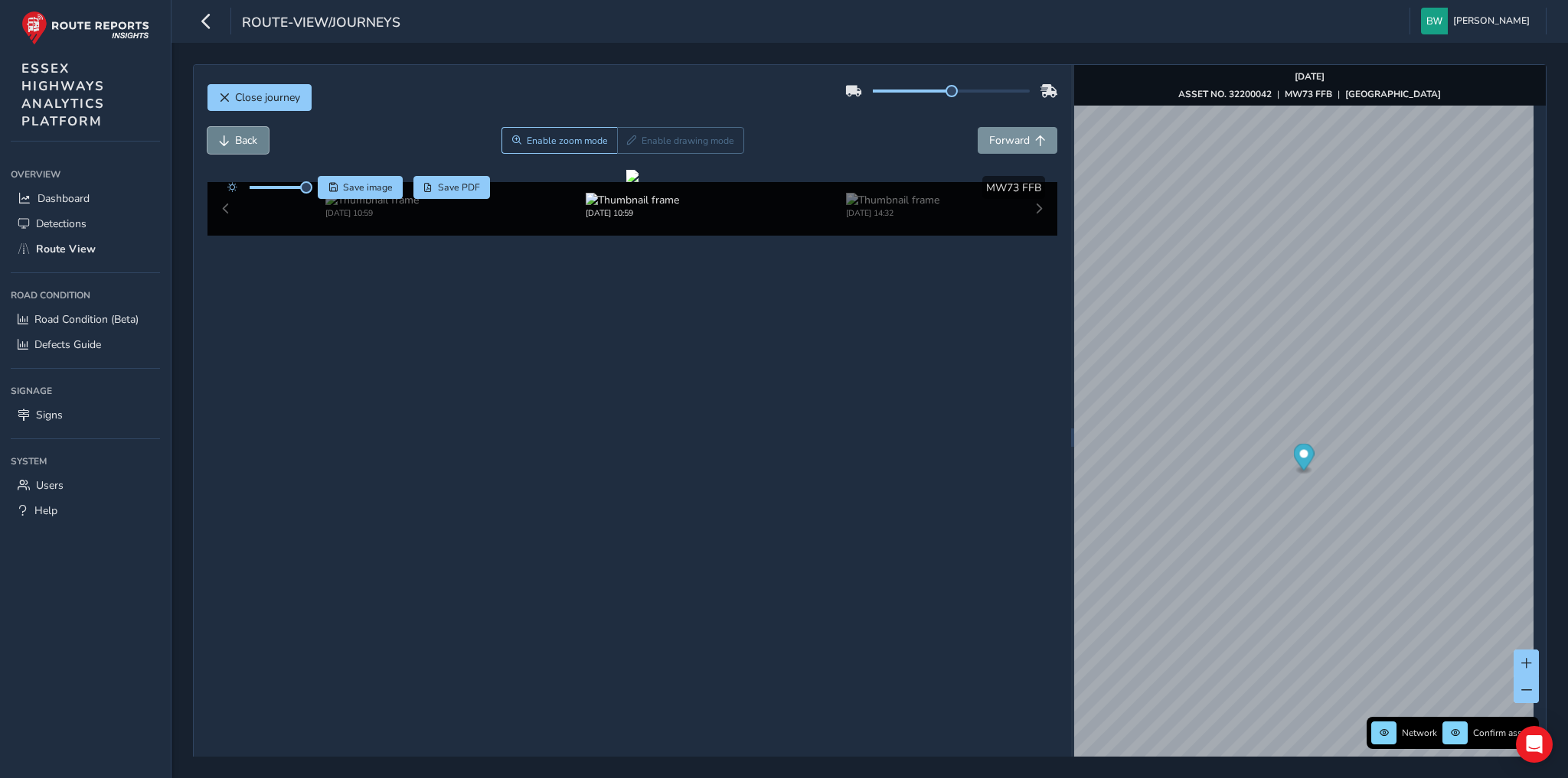
click at [228, 135] on span "Back" at bounding box center [224, 140] width 11 height 11
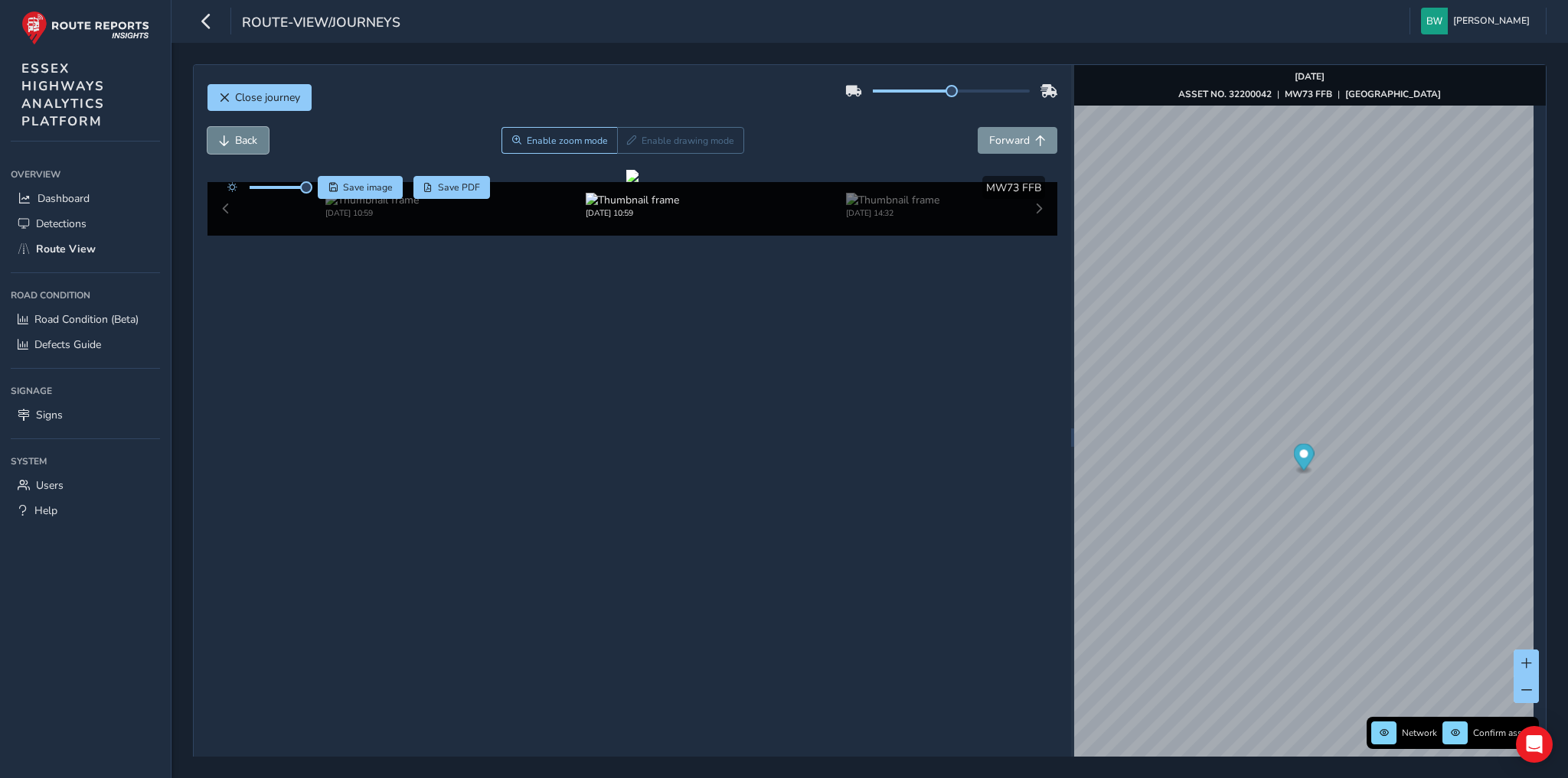
click at [228, 135] on span "Back" at bounding box center [224, 140] width 11 height 11
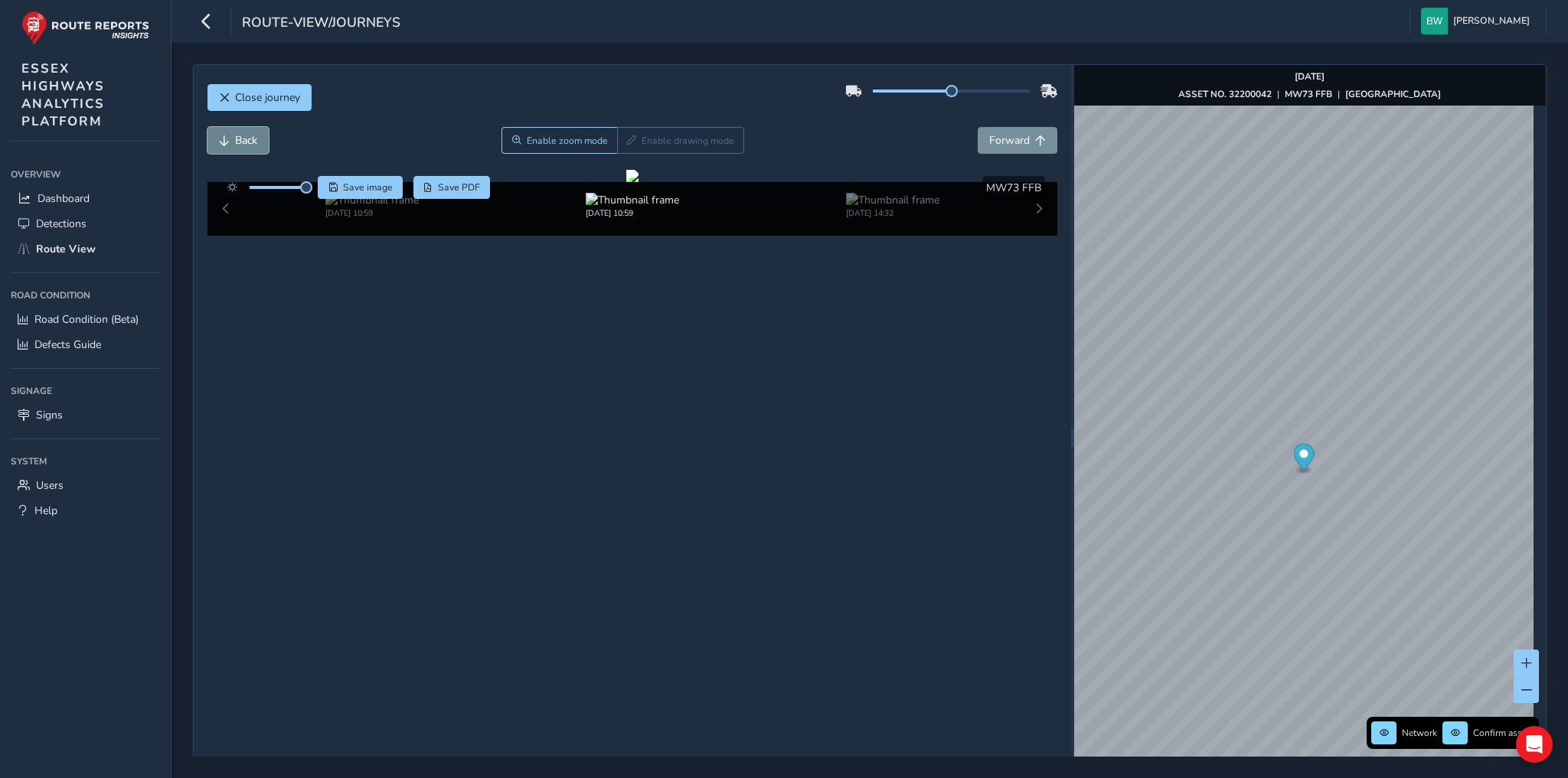
click at [228, 135] on span "Back" at bounding box center [224, 140] width 11 height 11
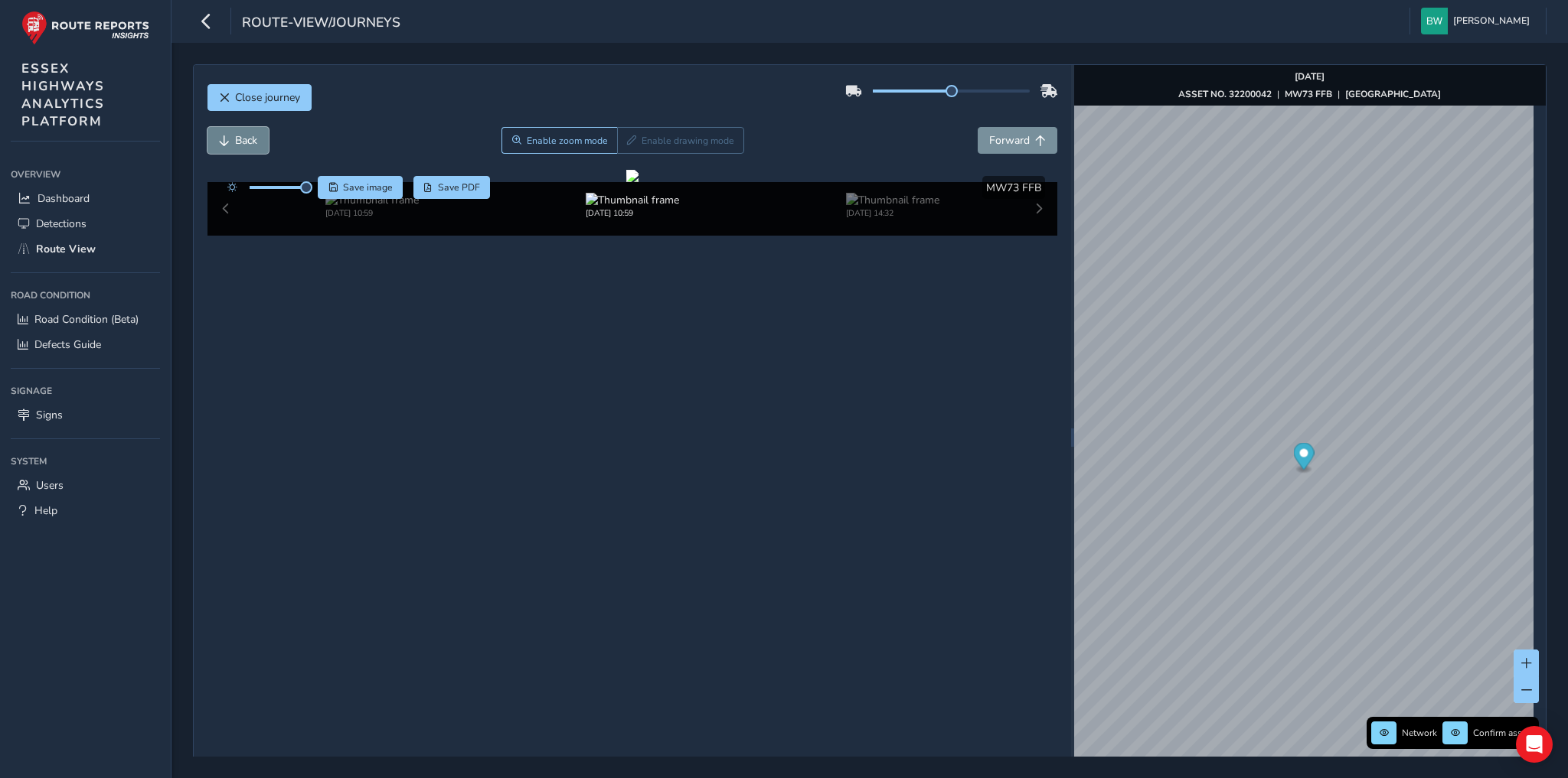
click at [228, 135] on span "Back" at bounding box center [224, 140] width 11 height 11
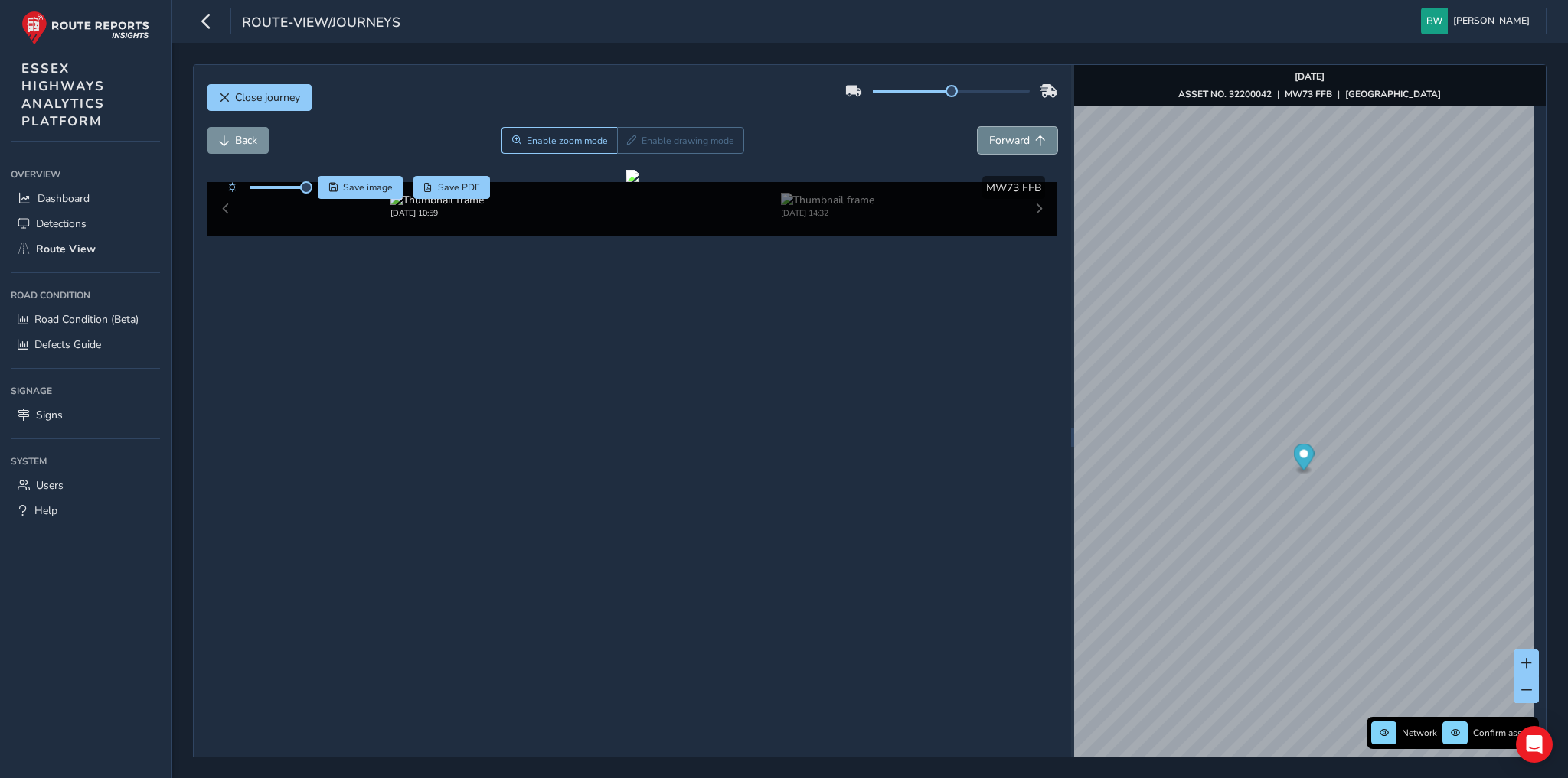
click at [1019, 148] on button "Forward" at bounding box center [1018, 140] width 80 height 27
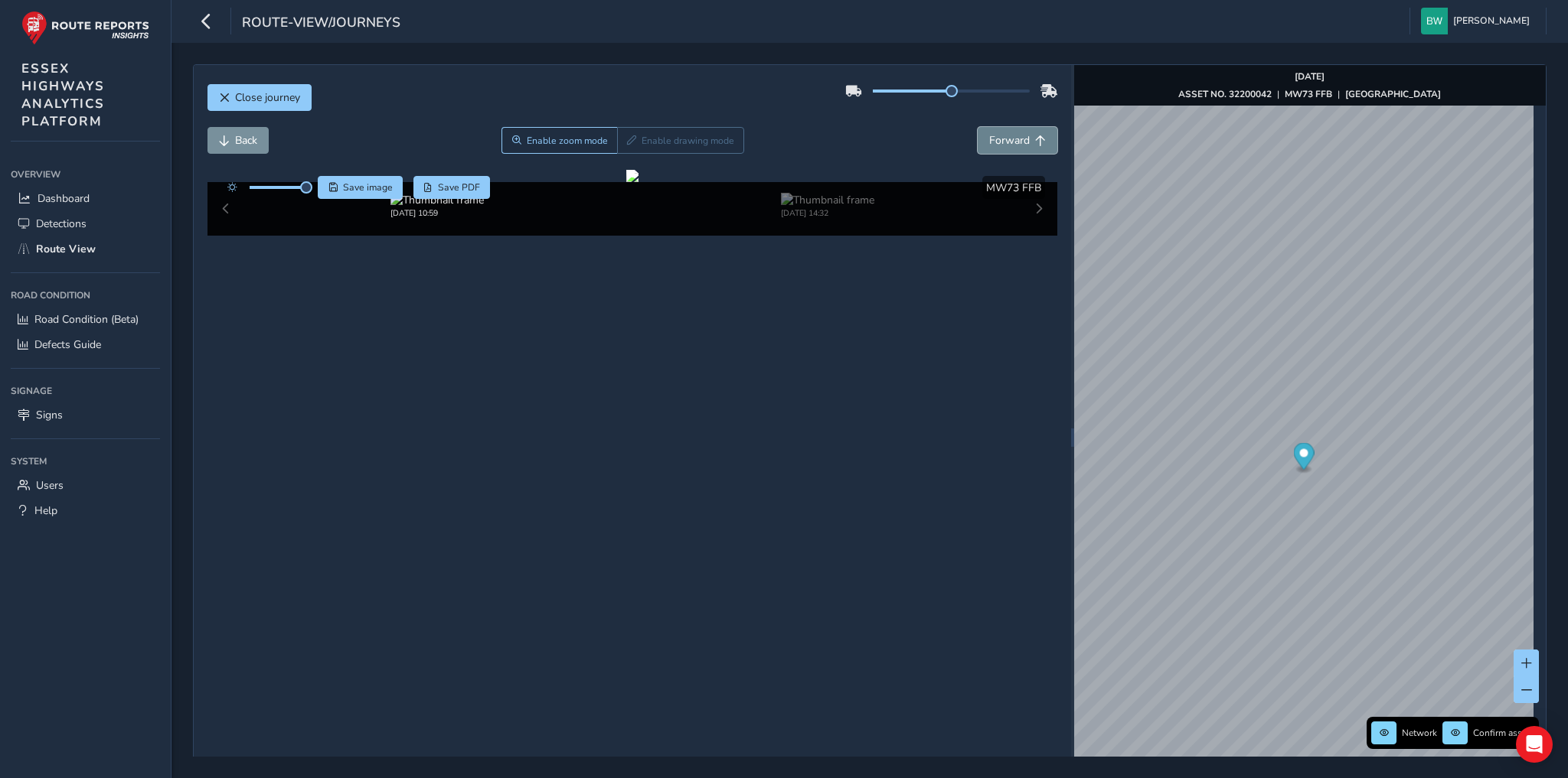
click at [989, 140] on span "Forward" at bounding box center [1010, 140] width 41 height 14
